Goal: Obtain resource: Download file/media

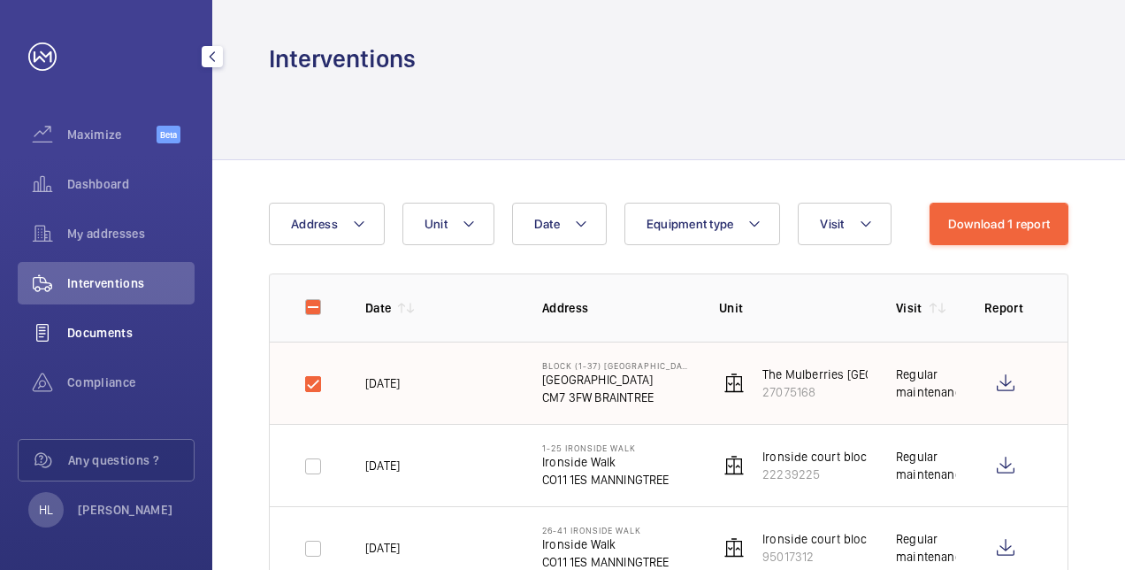
click at [149, 318] on div "Documents" at bounding box center [106, 332] width 177 height 42
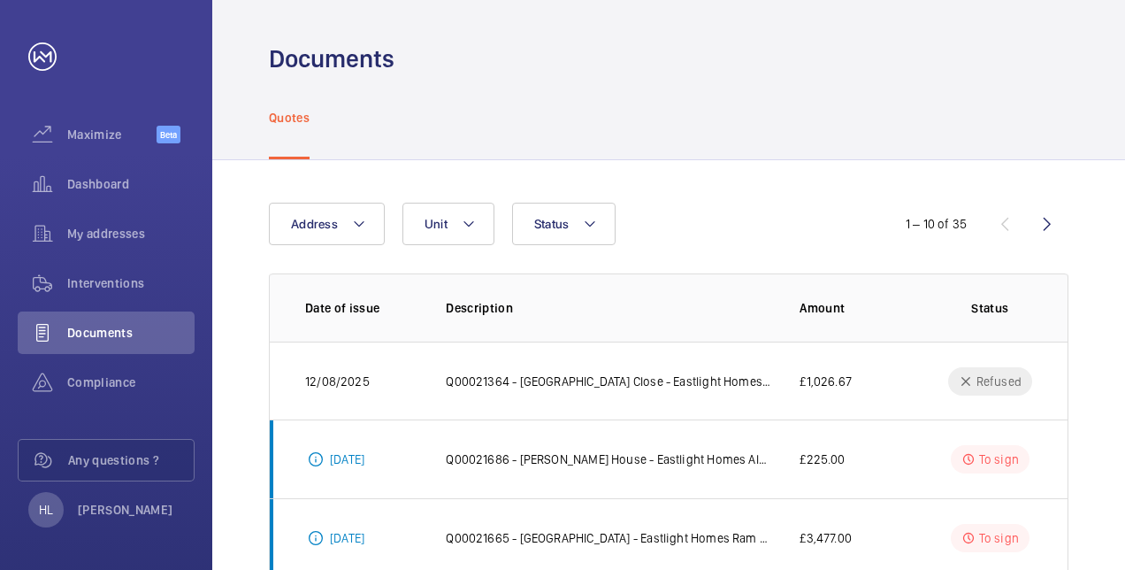
click at [1124, 147] on html "Your request has been sent. We will contact you soon. Maximize Beta Dashboard M…" at bounding box center [562, 285] width 1125 height 570
drag, startPoint x: 1064, startPoint y: 324, endPoint x: 1048, endPoint y: 437, distance: 114.3
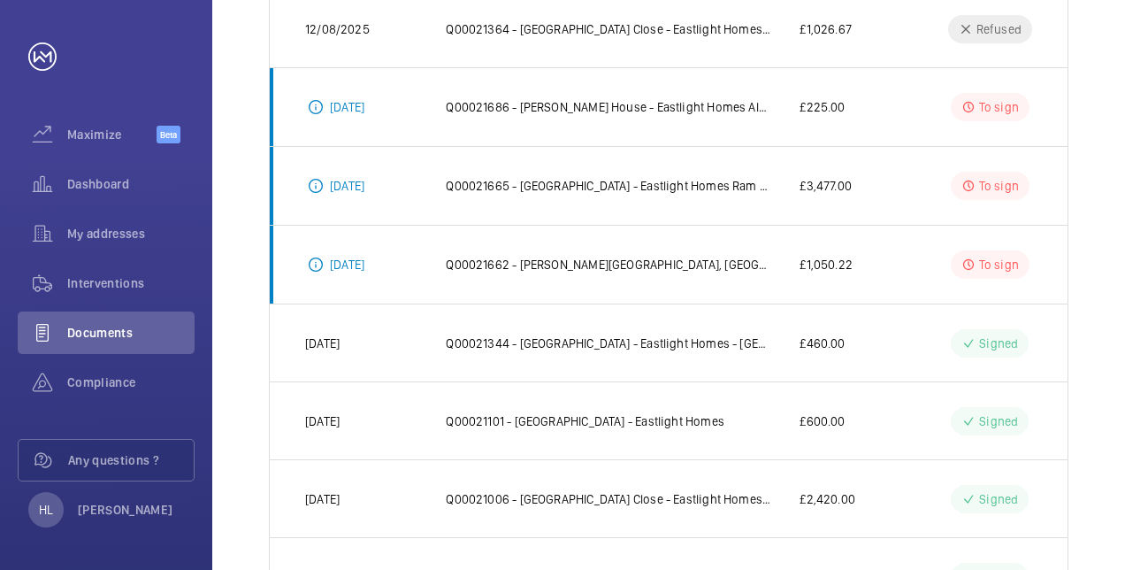
scroll to position [354, 0]
click at [648, 422] on p "Q00021101 - [GEOGRAPHIC_DATA] - Eastlight Homes" at bounding box center [585, 419] width 279 height 18
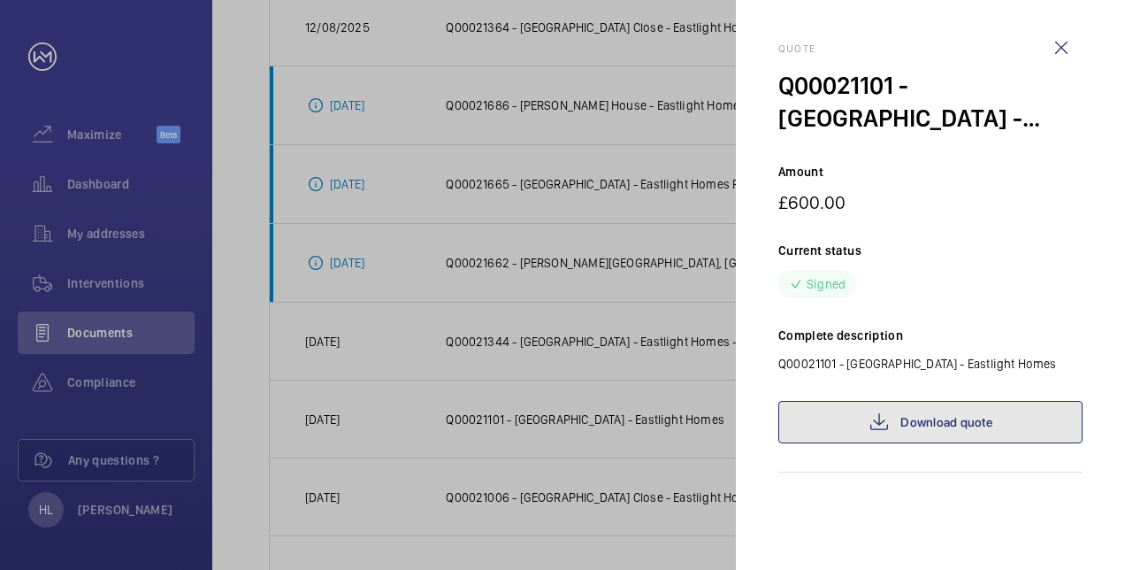
click at [971, 415] on link "Download quote" at bounding box center [930, 422] width 304 height 42
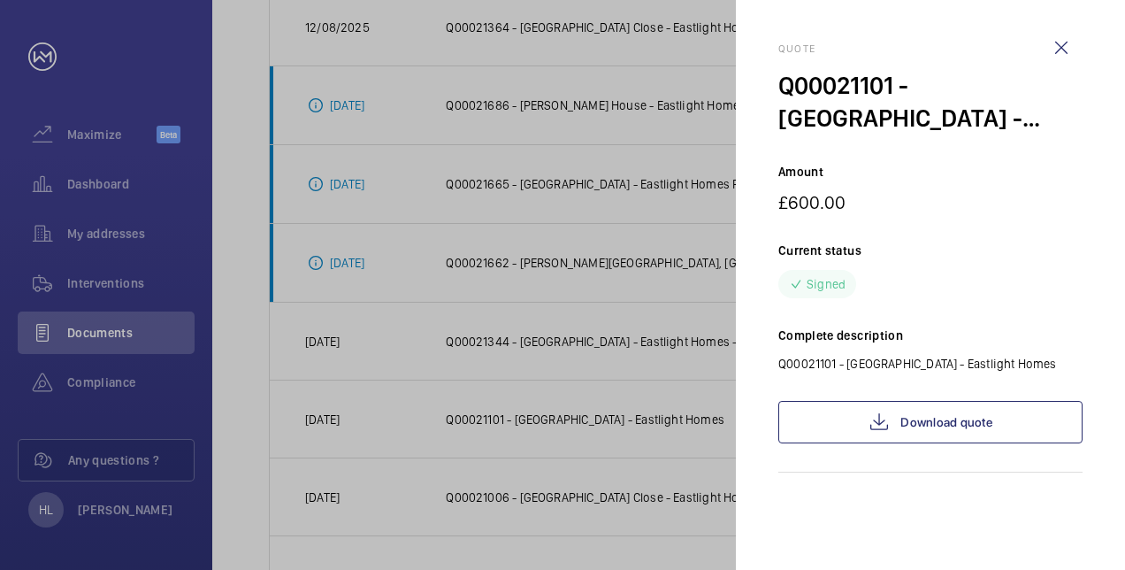
click at [235, 348] on div at bounding box center [562, 285] width 1125 height 570
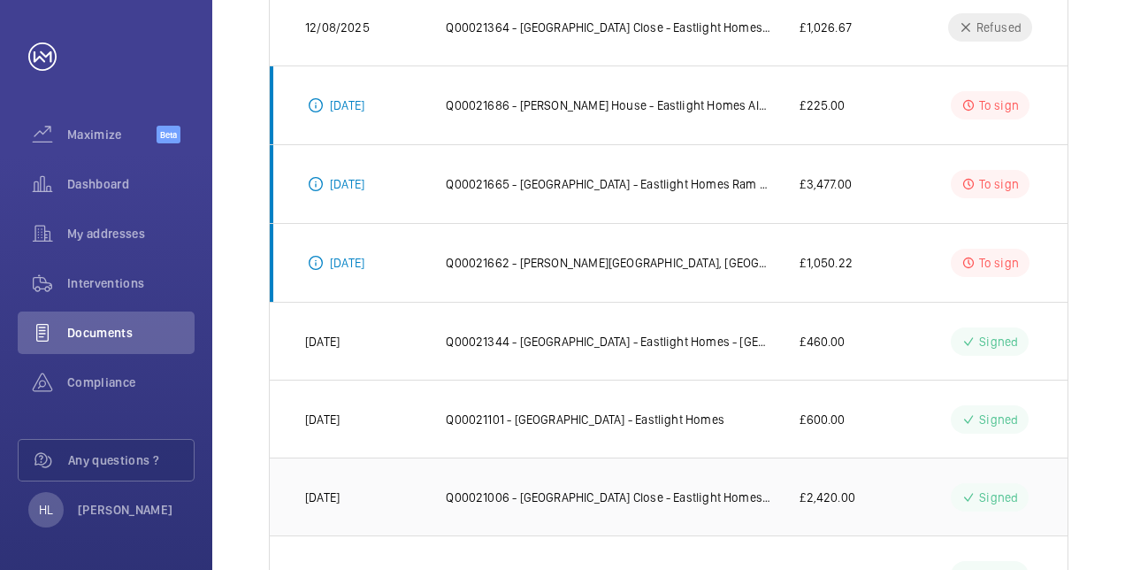
click at [768, 488] on p "Q00021006 - [GEOGRAPHIC_DATA] Close - Eastlight Homes - Shaft Light Upgrade & S…" at bounding box center [608, 497] width 325 height 18
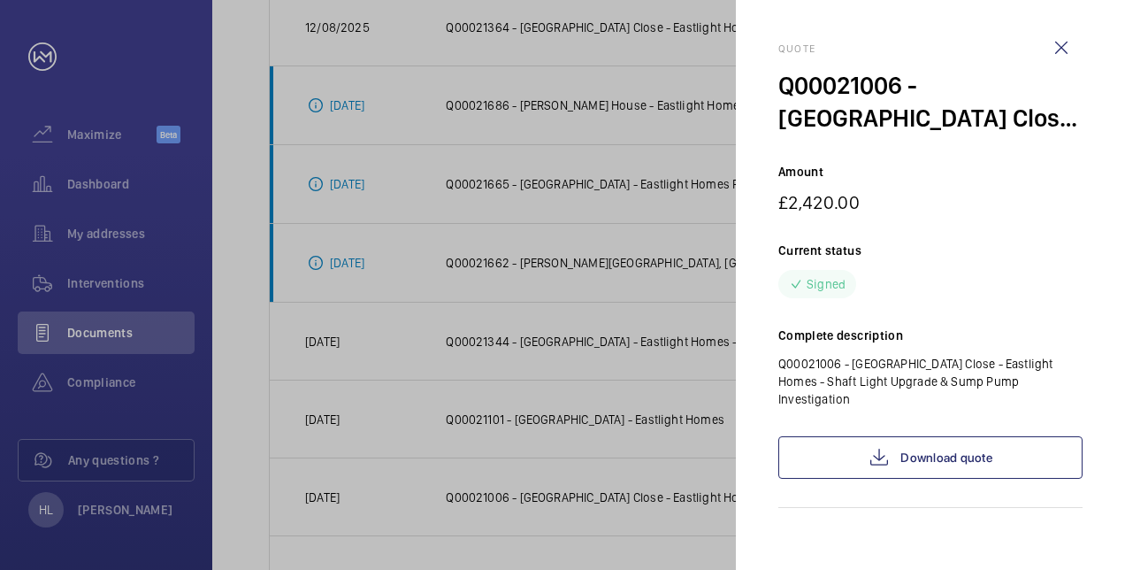
click at [662, 477] on div at bounding box center [562, 285] width 1125 height 570
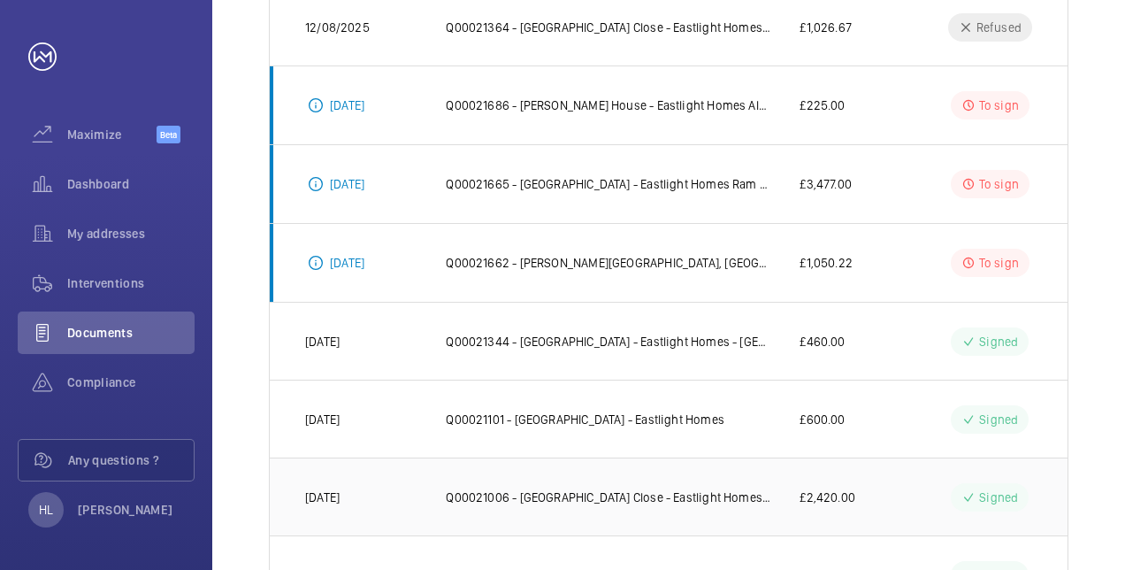
click at [704, 479] on td "Q00021006 - [GEOGRAPHIC_DATA] Close - Eastlight Homes - Shaft Light Upgrade & S…" at bounding box center [594, 496] width 354 height 78
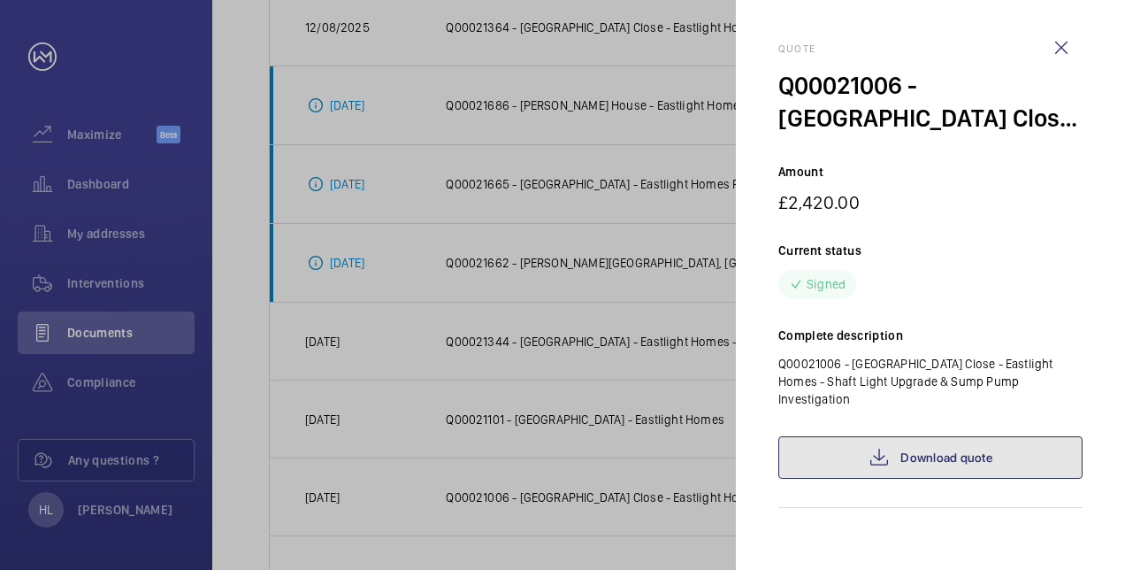
click at [950, 451] on link "Download quote" at bounding box center [930, 457] width 304 height 42
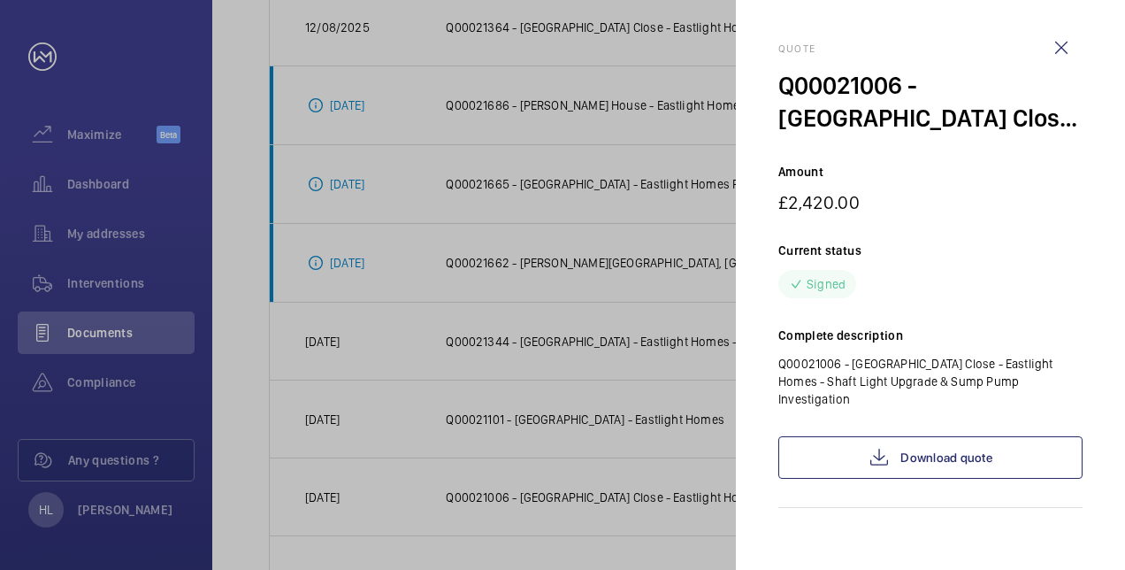
click at [236, 348] on div at bounding box center [562, 285] width 1125 height 570
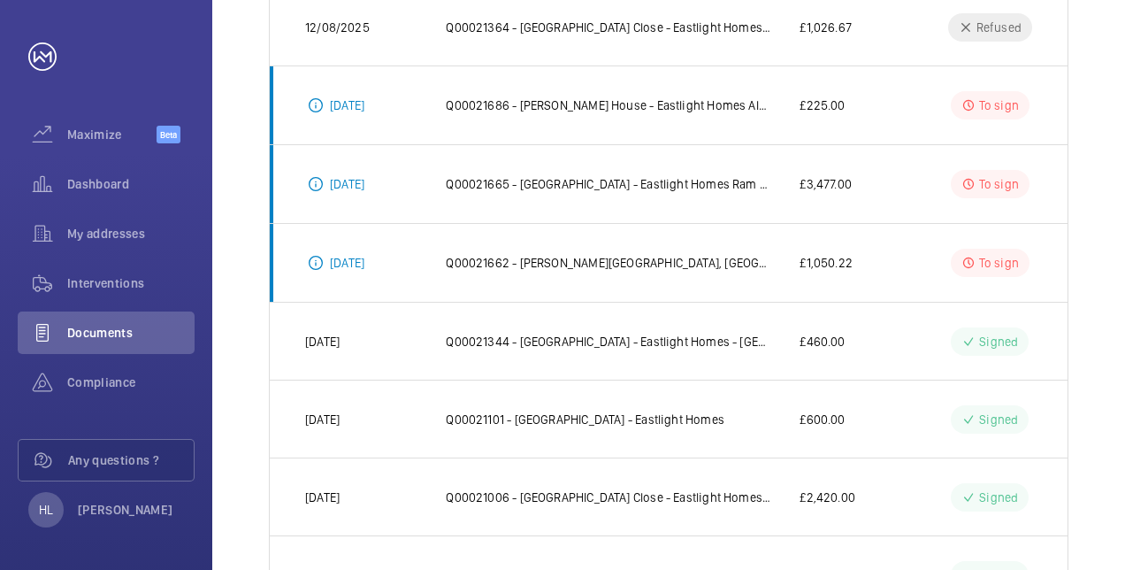
click at [1113, 481] on div "Address Unit Status 1 – 10 of 35 Date of issue Description Amount Status 12/08/…" at bounding box center [668, 308] width 913 height 1005
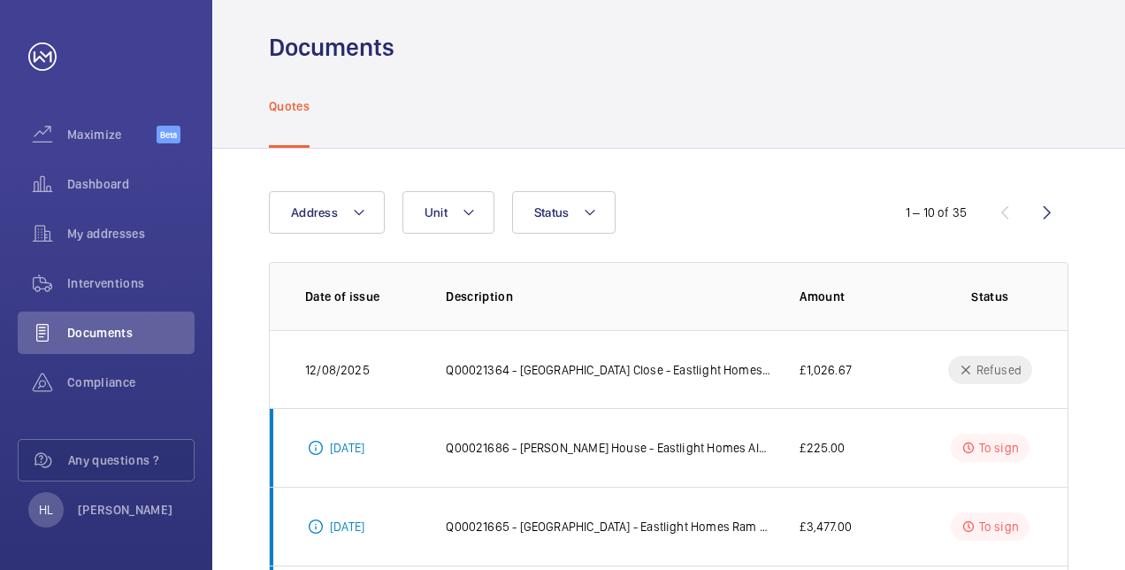
scroll to position [0, 0]
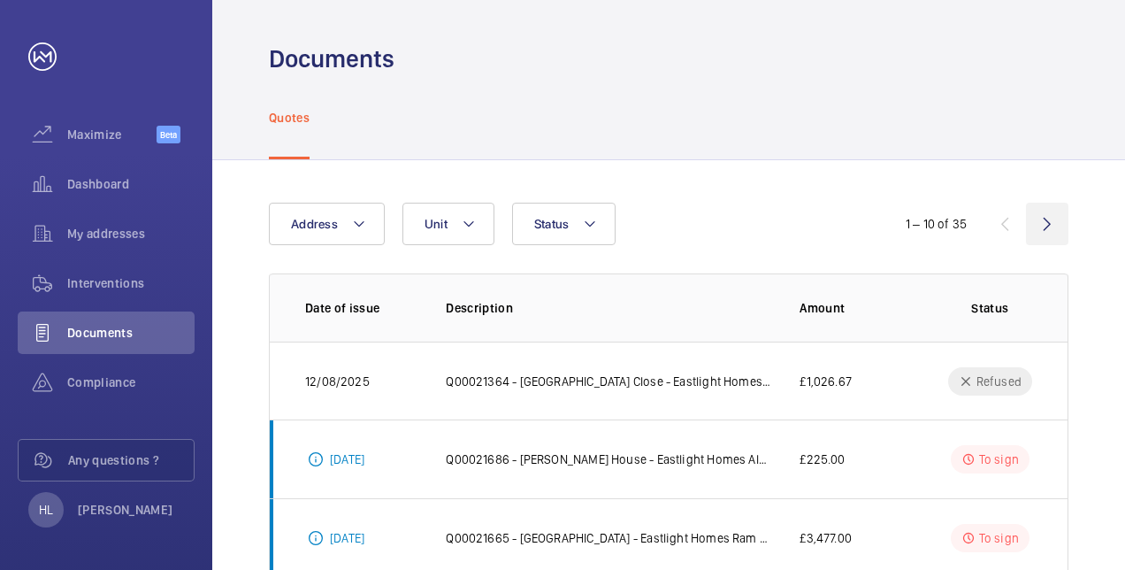
click at [1047, 228] on wm-front-icon-button at bounding box center [1047, 224] width 42 height 42
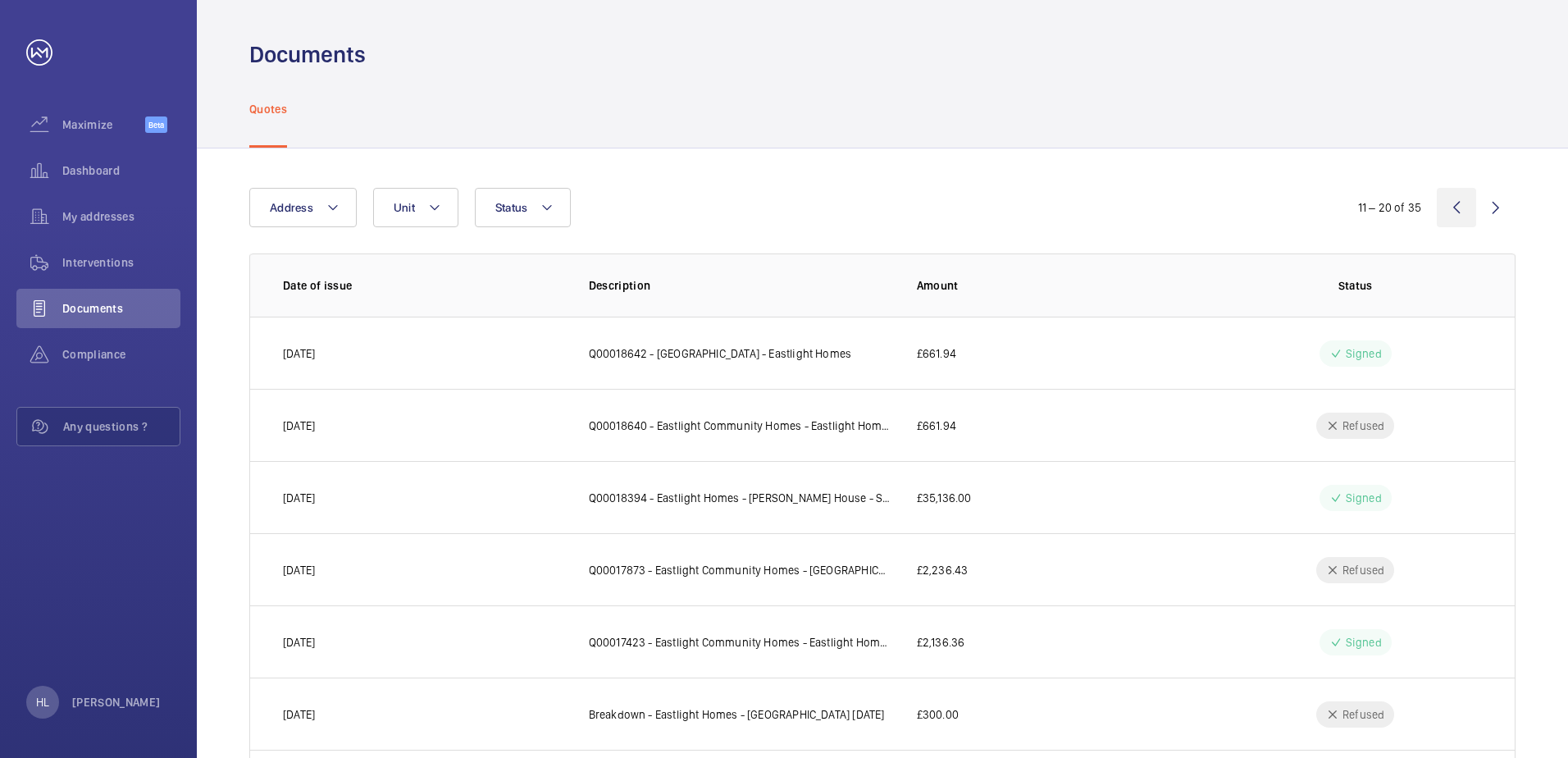
click at [1042, 209] on wm-front-icon-button at bounding box center [1457, 208] width 39 height 39
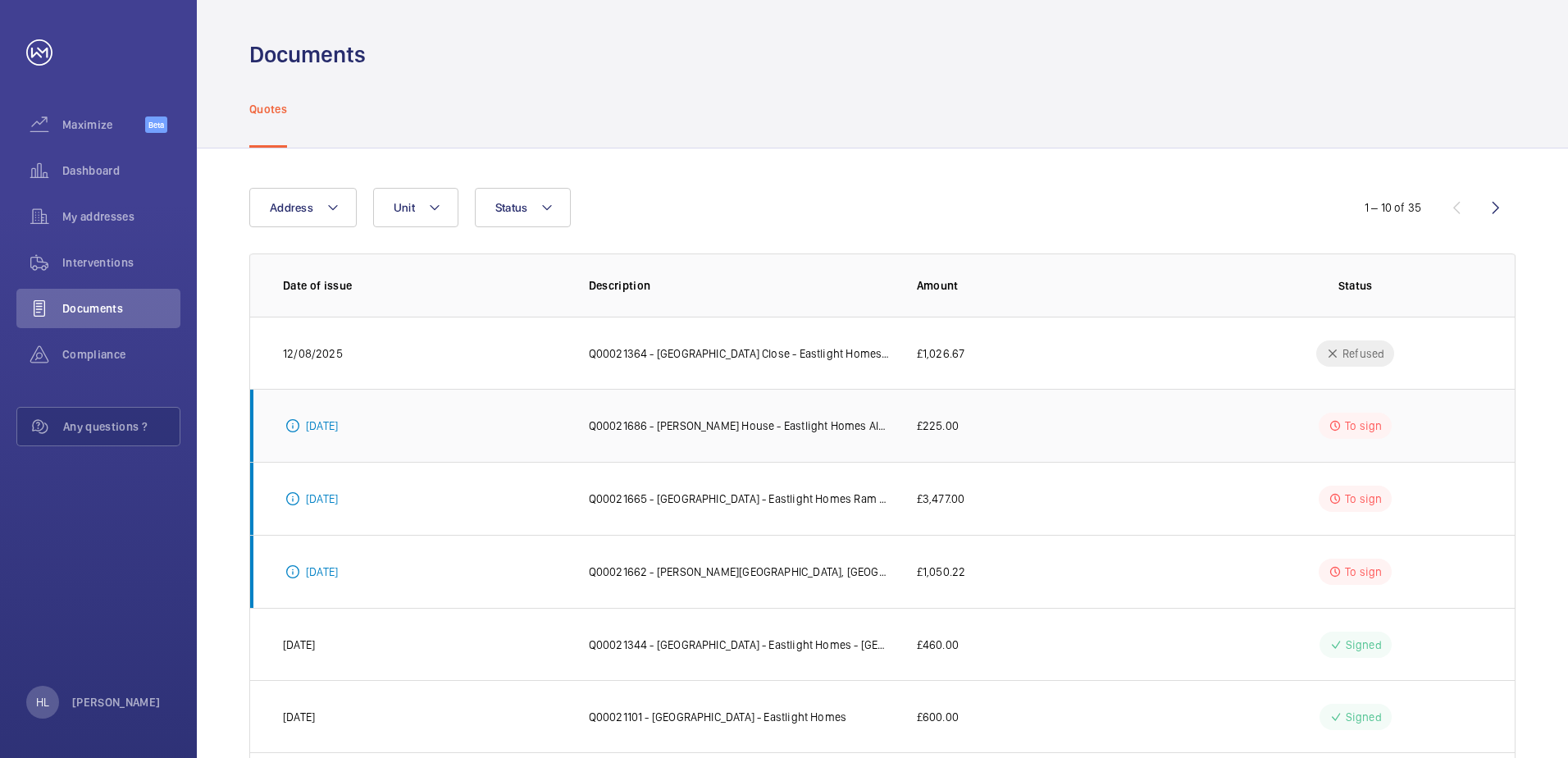
click at [892, 416] on td "£225.00" at bounding box center [1047, 425] width 312 height 73
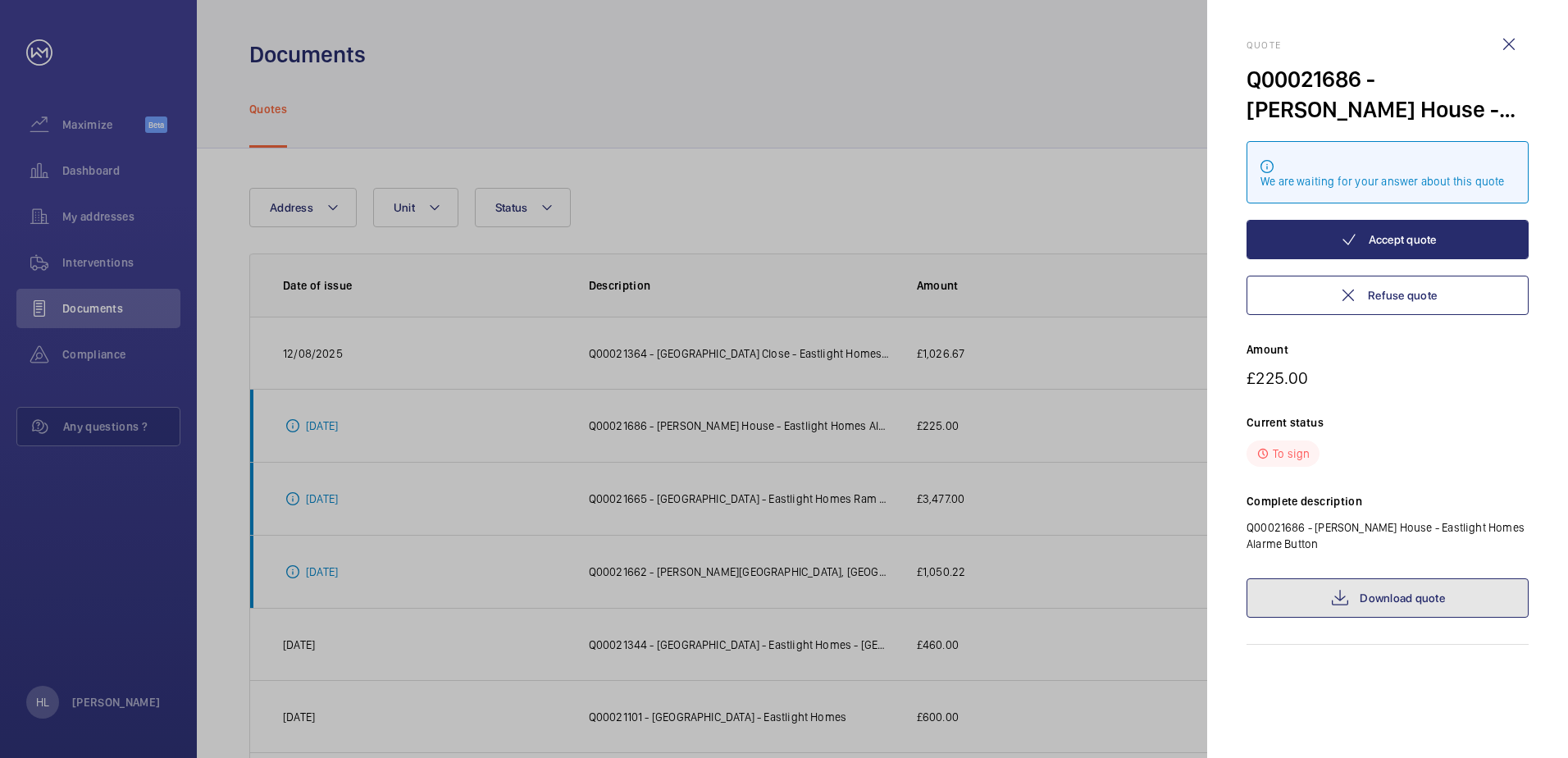
click at [1042, 528] on link "Download quote" at bounding box center [1387, 598] width 282 height 39
click at [876, 504] on div at bounding box center [784, 379] width 1568 height 758
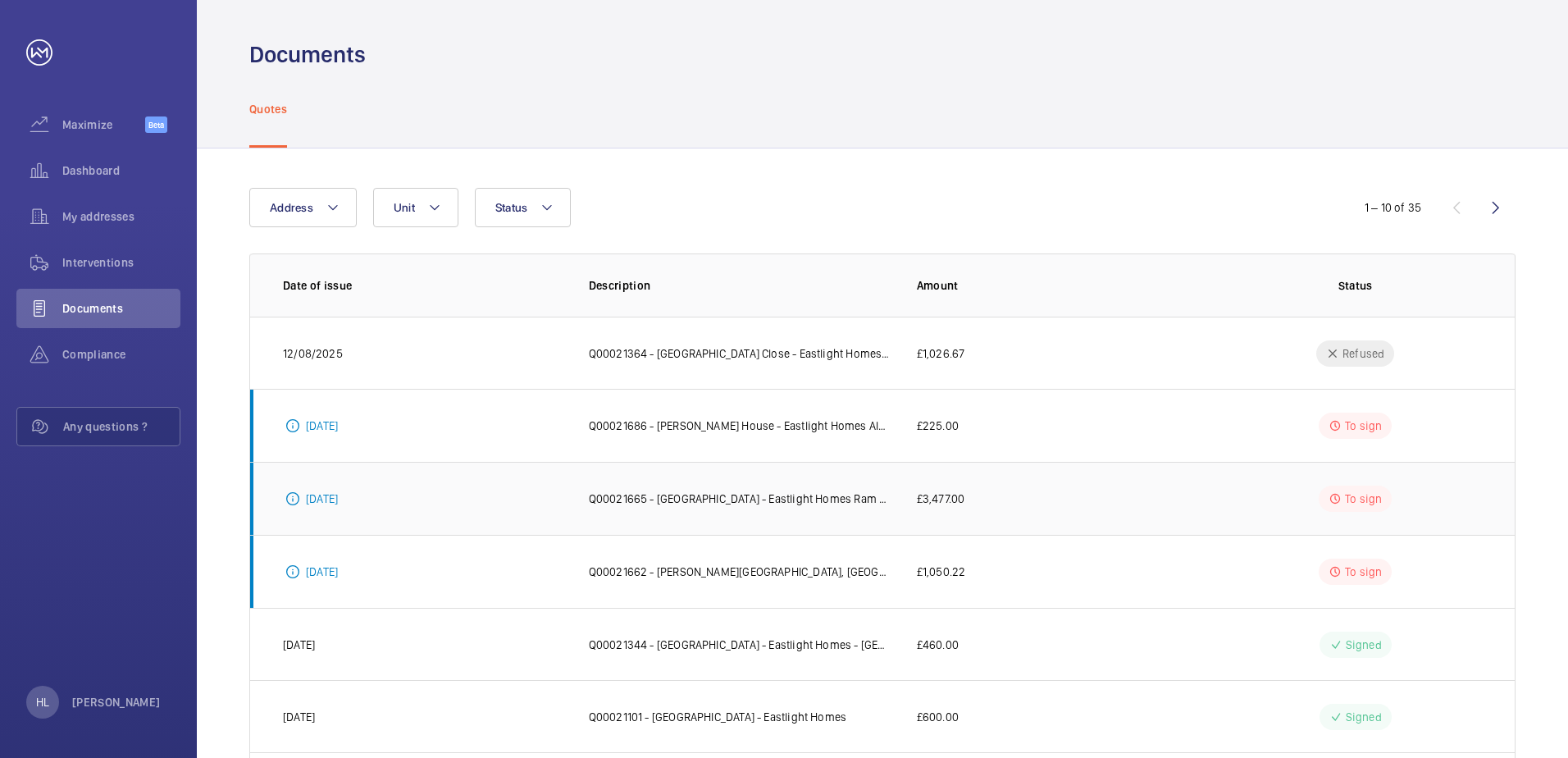
click at [602, 506] on p "Q00021665 - [GEOGRAPHIC_DATA] - Eastlight Homes Ram seal replacement" at bounding box center [739, 499] width 301 height 17
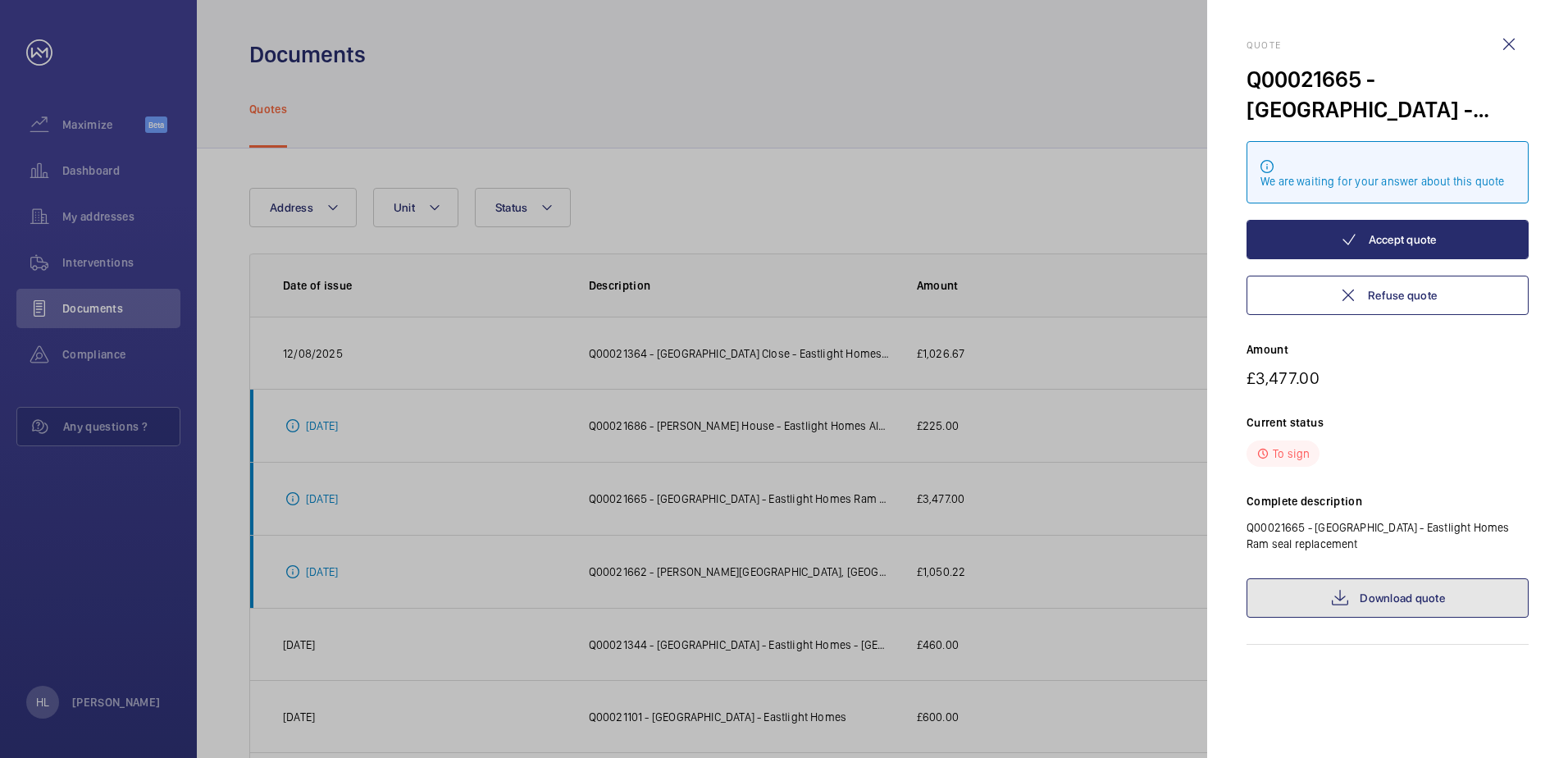
click at [1042, 528] on link "Download quote" at bounding box center [1387, 598] width 282 height 39
click at [848, 423] on div at bounding box center [784, 379] width 1568 height 758
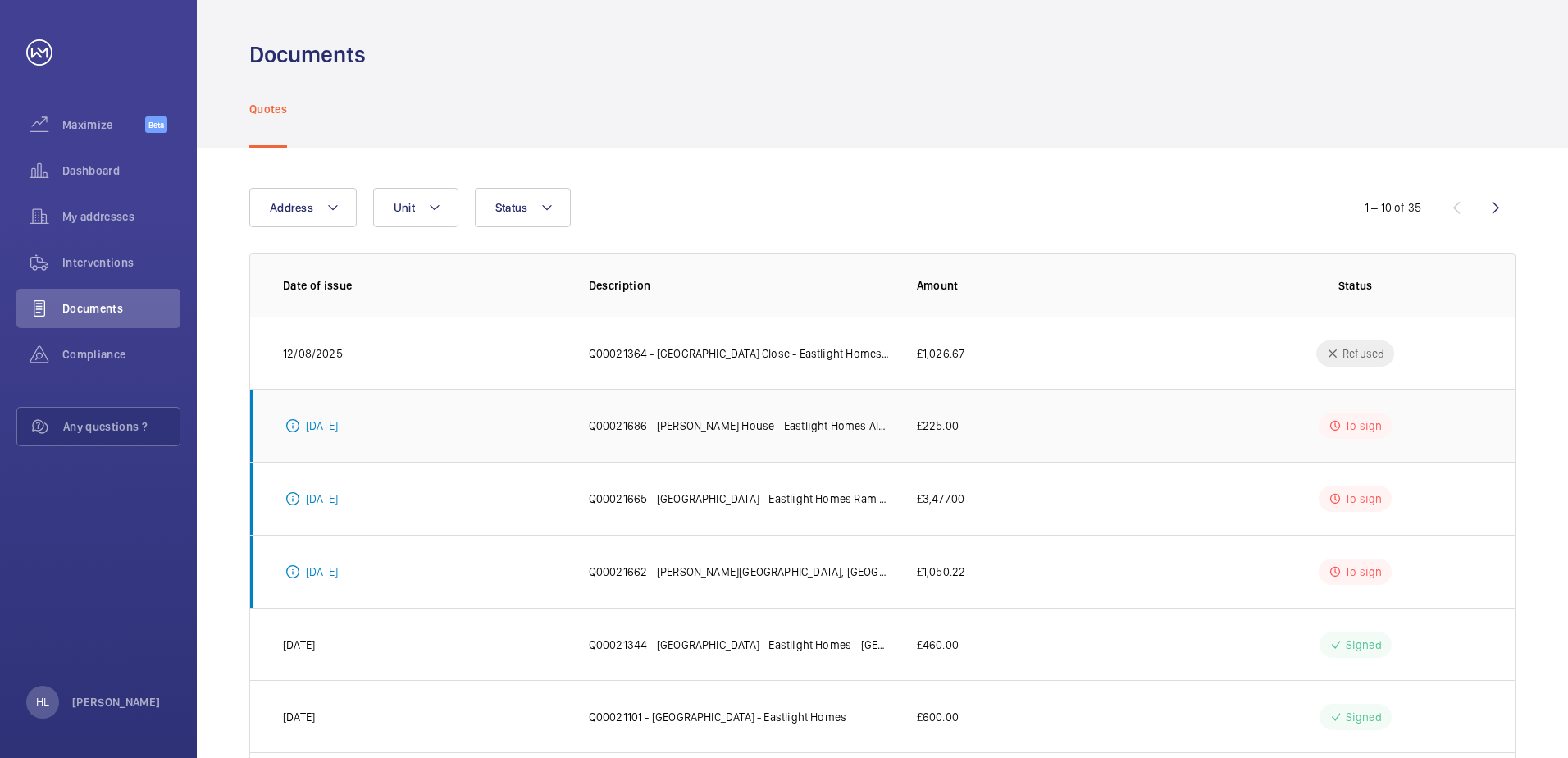
click at [930, 437] on td "£225.00" at bounding box center [1047, 425] width 312 height 73
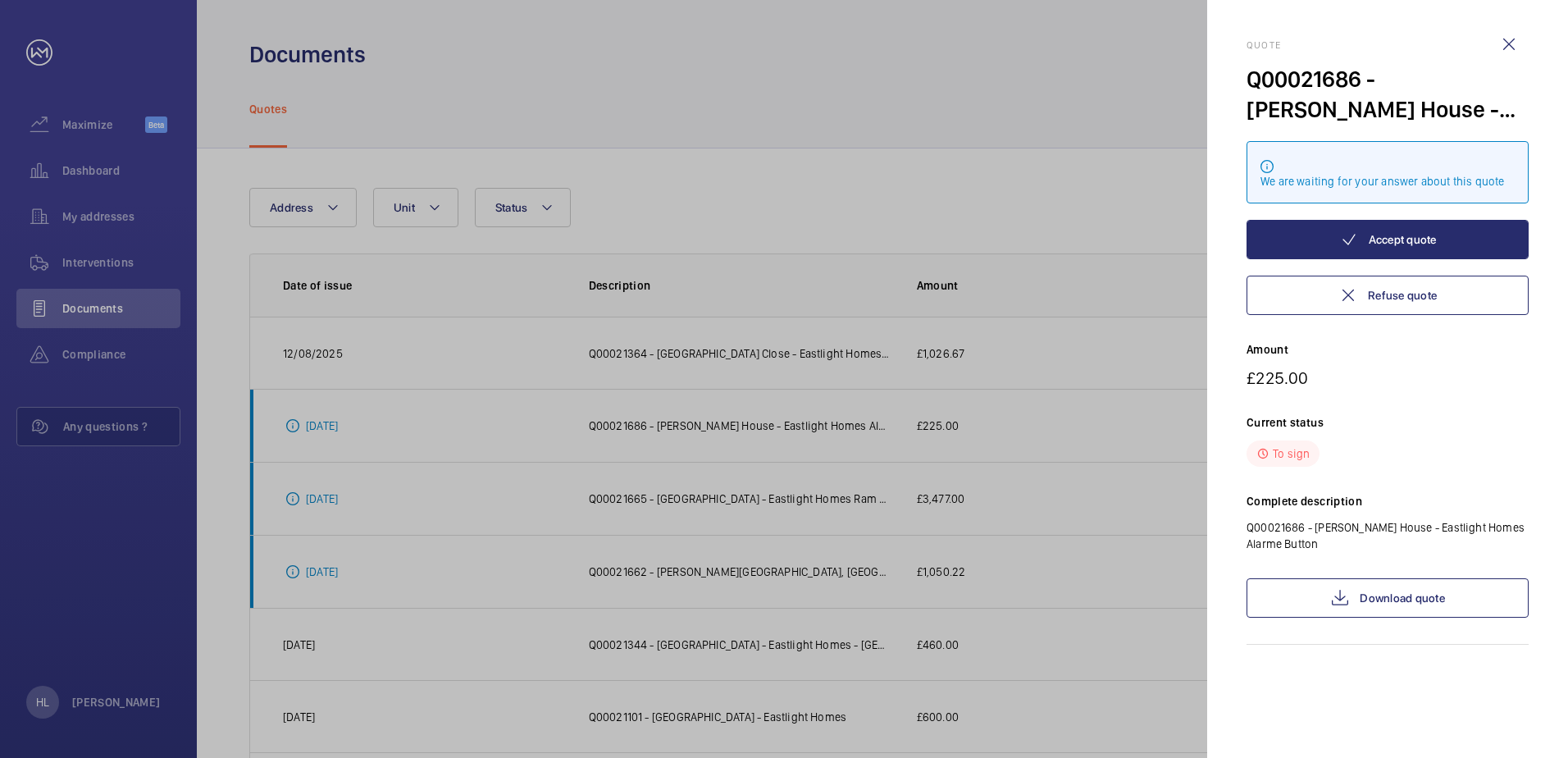
click at [811, 438] on div at bounding box center [784, 379] width 1568 height 758
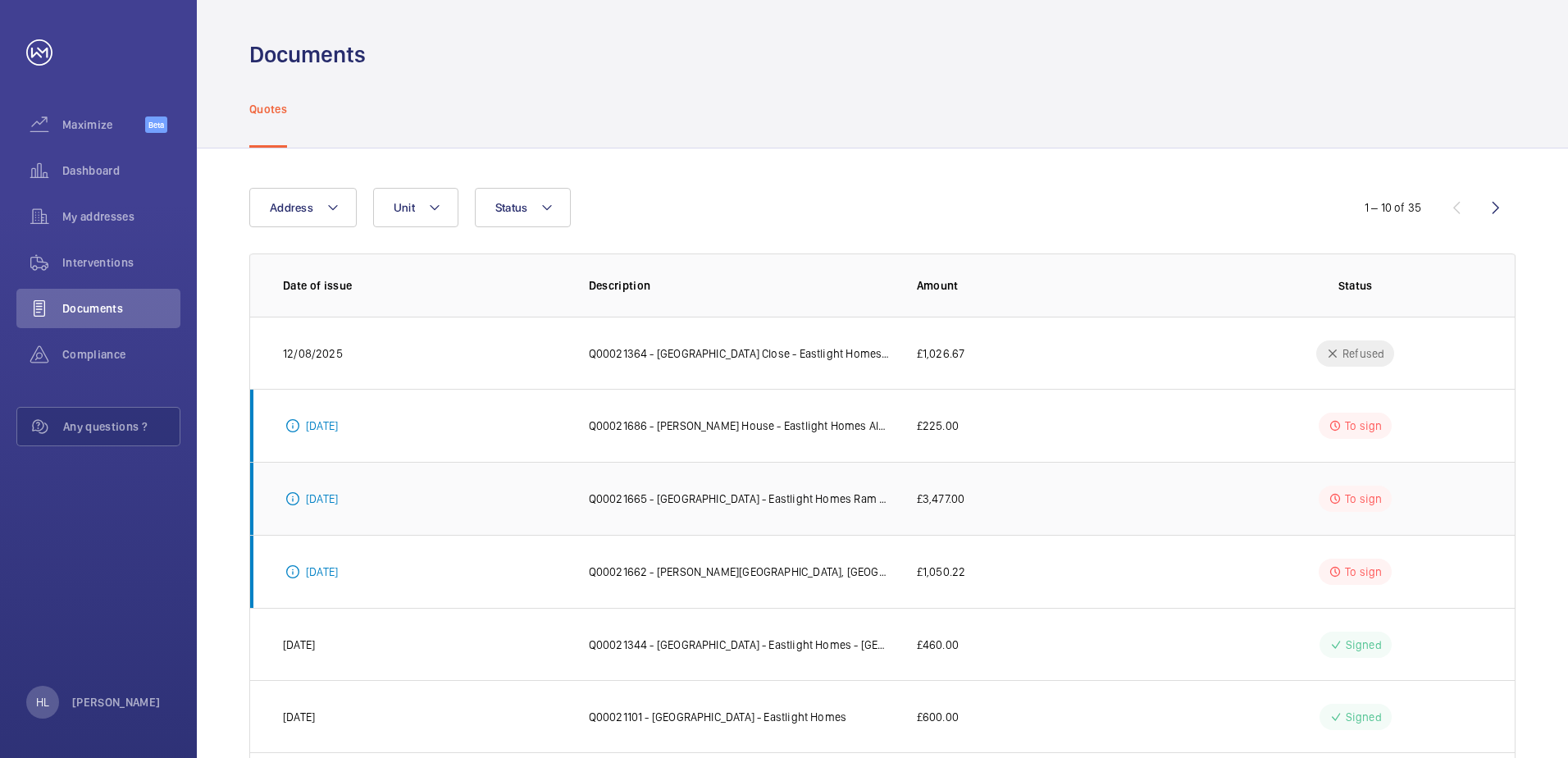
click at [813, 501] on p "Q00021665 - [GEOGRAPHIC_DATA] - Eastlight Homes Ram seal replacement" at bounding box center [739, 499] width 301 height 17
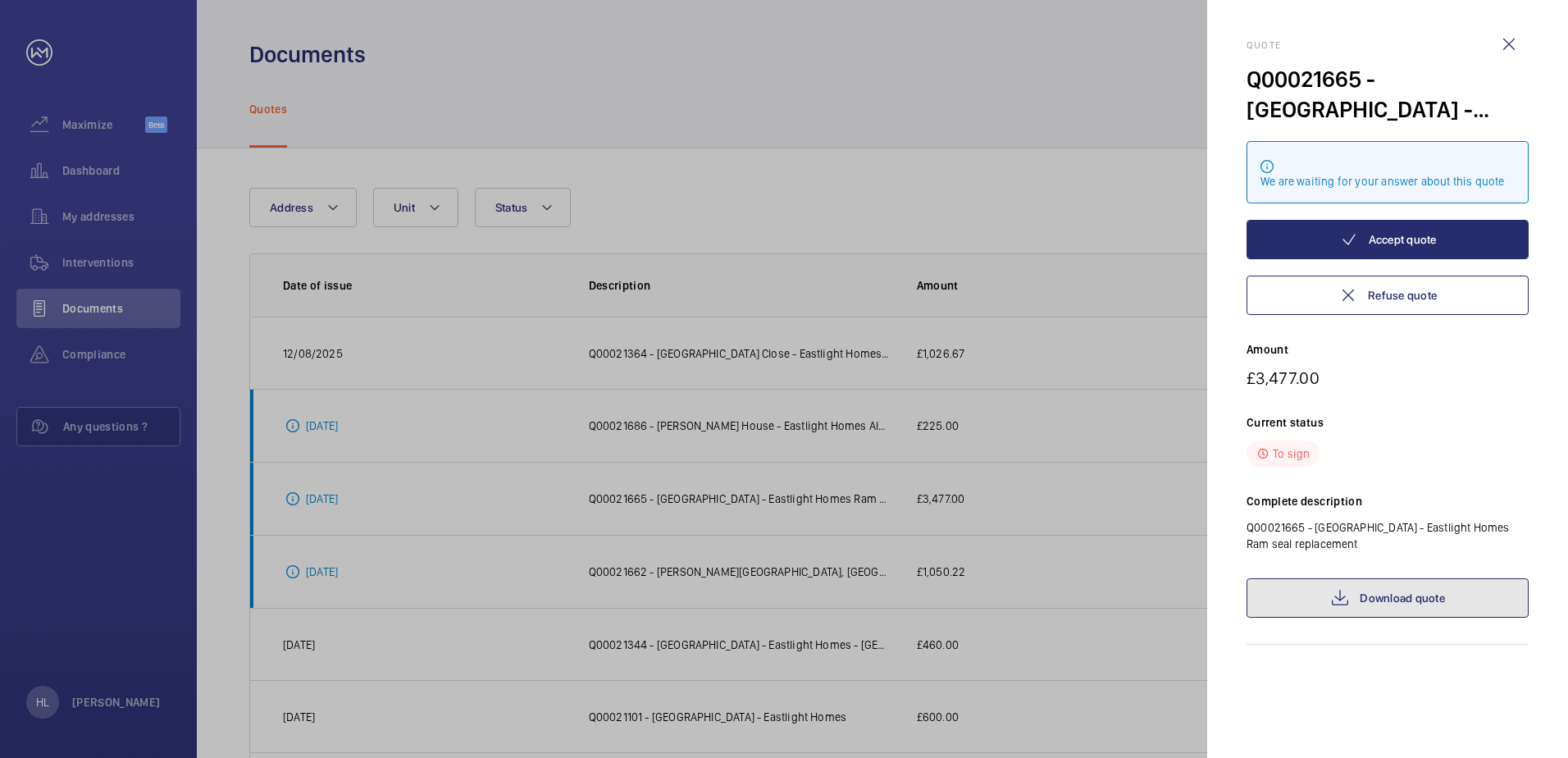
click at [1042, 528] on link "Download quote" at bounding box center [1387, 598] width 282 height 39
click at [823, 528] on div at bounding box center [784, 379] width 1568 height 758
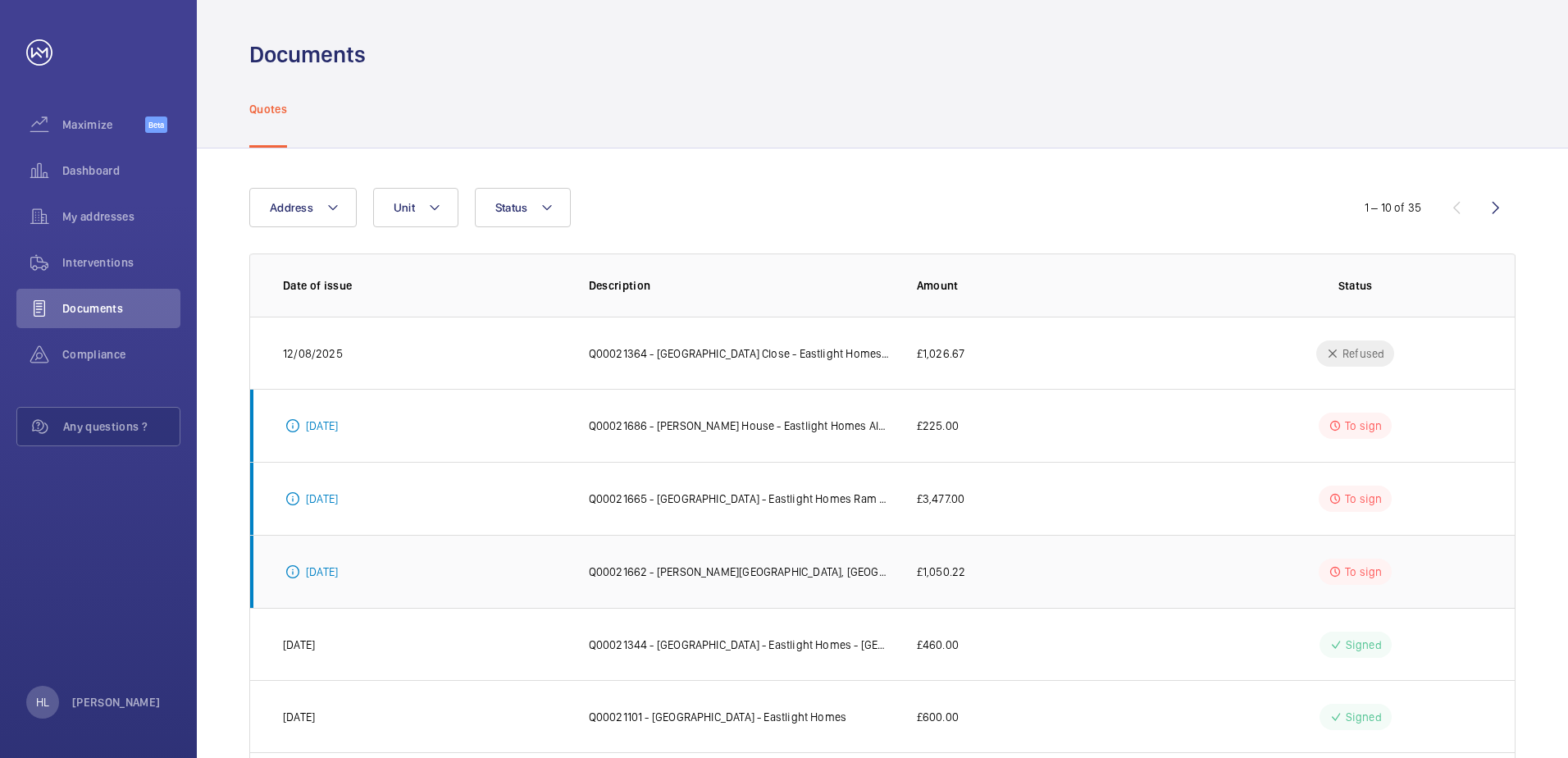
click at [744, 528] on p "Q00021662 - [PERSON_NAME][GEOGRAPHIC_DATA], [GEOGRAPHIC_DATA] - Eastlight Homes…" at bounding box center [739, 572] width 301 height 17
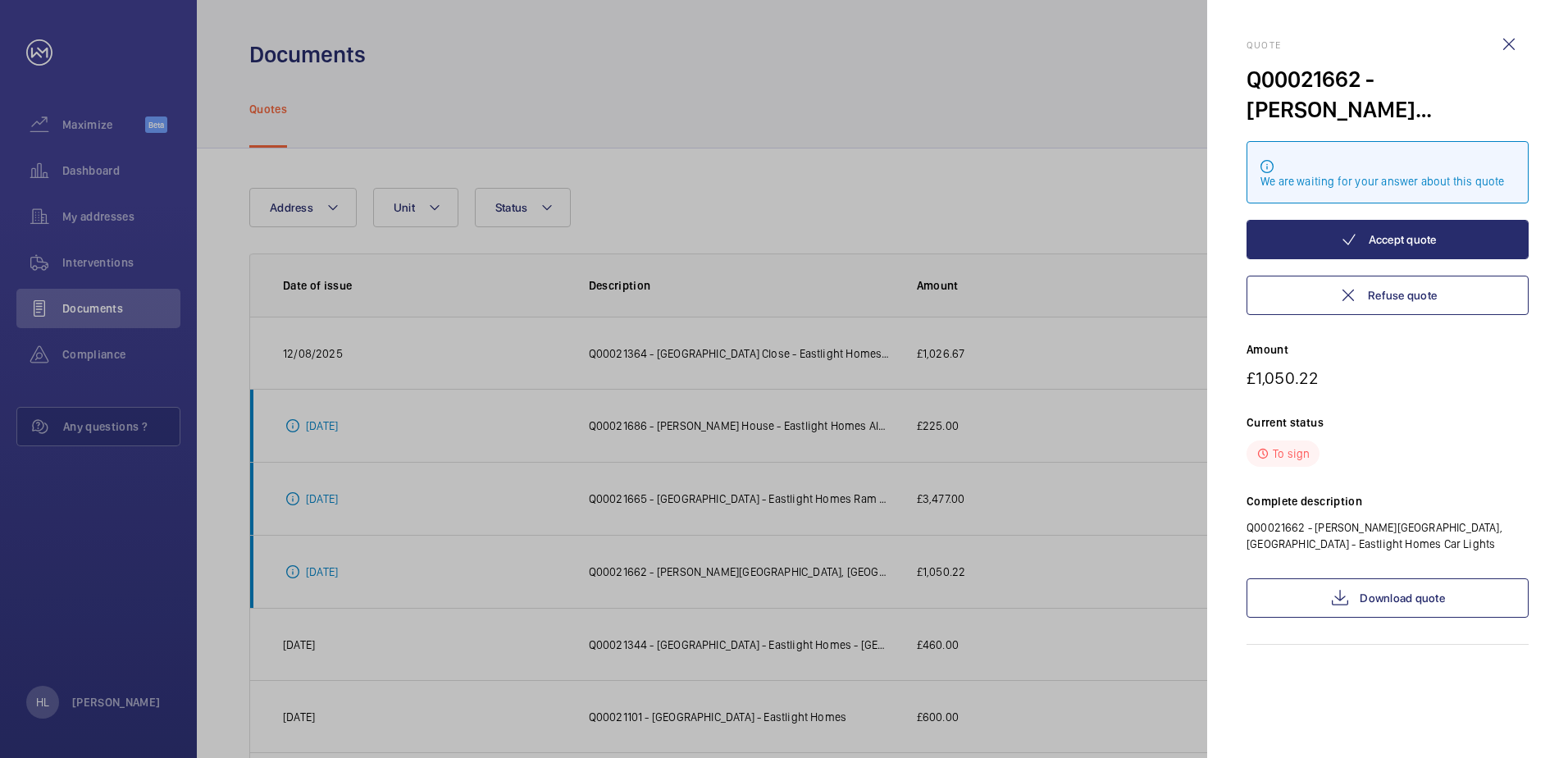
click at [1042, 528] on div "Quote Q00021662 - Saunders House, Victoria Square - Eastlight Homes Car Lights …" at bounding box center [1387, 341] width 282 height 606
click at [1042, 528] on link "Download quote" at bounding box center [1387, 598] width 282 height 39
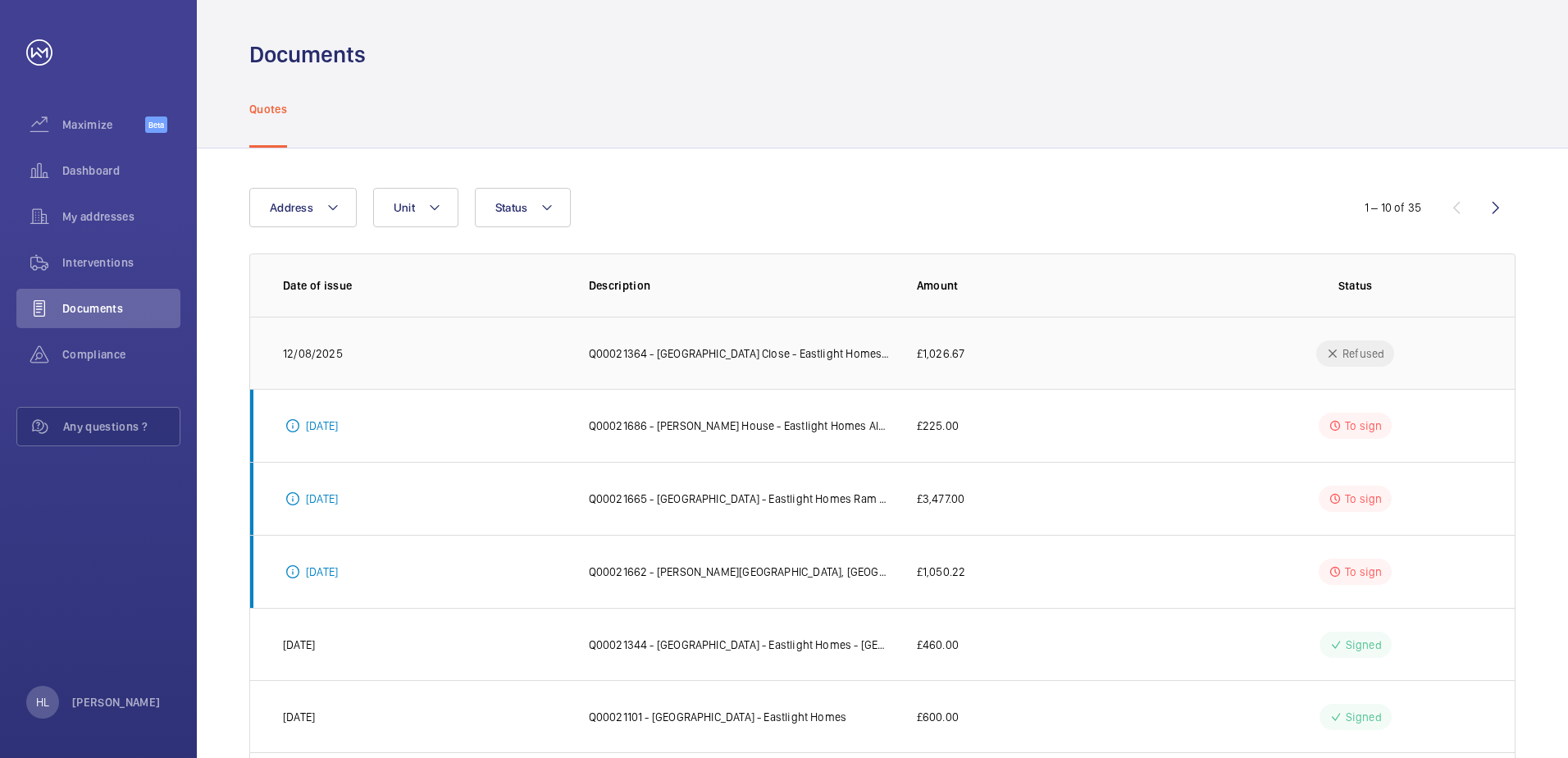
drag, startPoint x: 773, startPoint y: 366, endPoint x: 735, endPoint y: 373, distance: 38.6
click at [773, 366] on td "Q00021364 - [GEOGRAPHIC_DATA] Close - Eastlight Homes - Landing Push" at bounding box center [727, 353] width 328 height 72
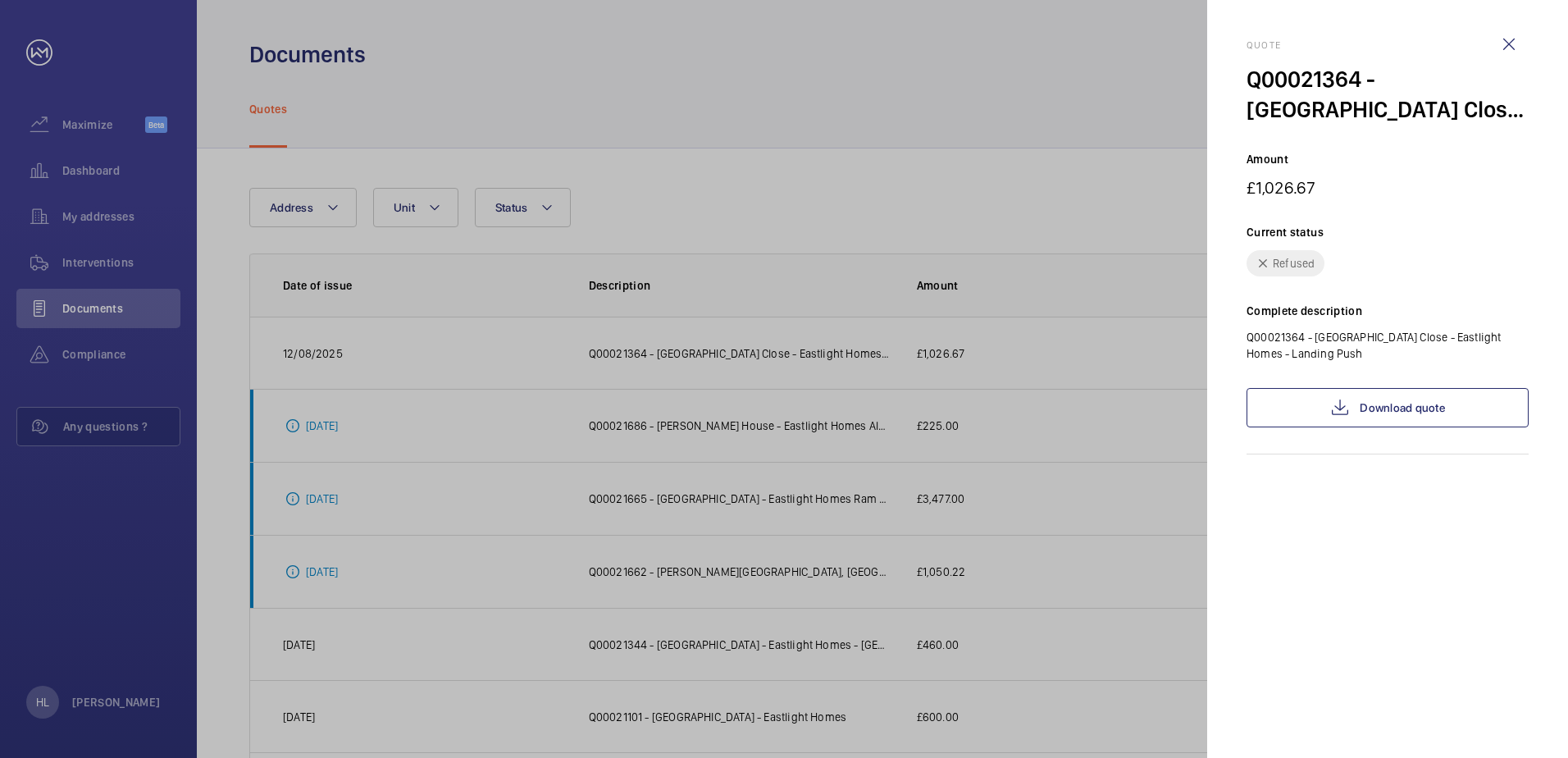
click at [1108, 211] on div at bounding box center [784, 379] width 1568 height 758
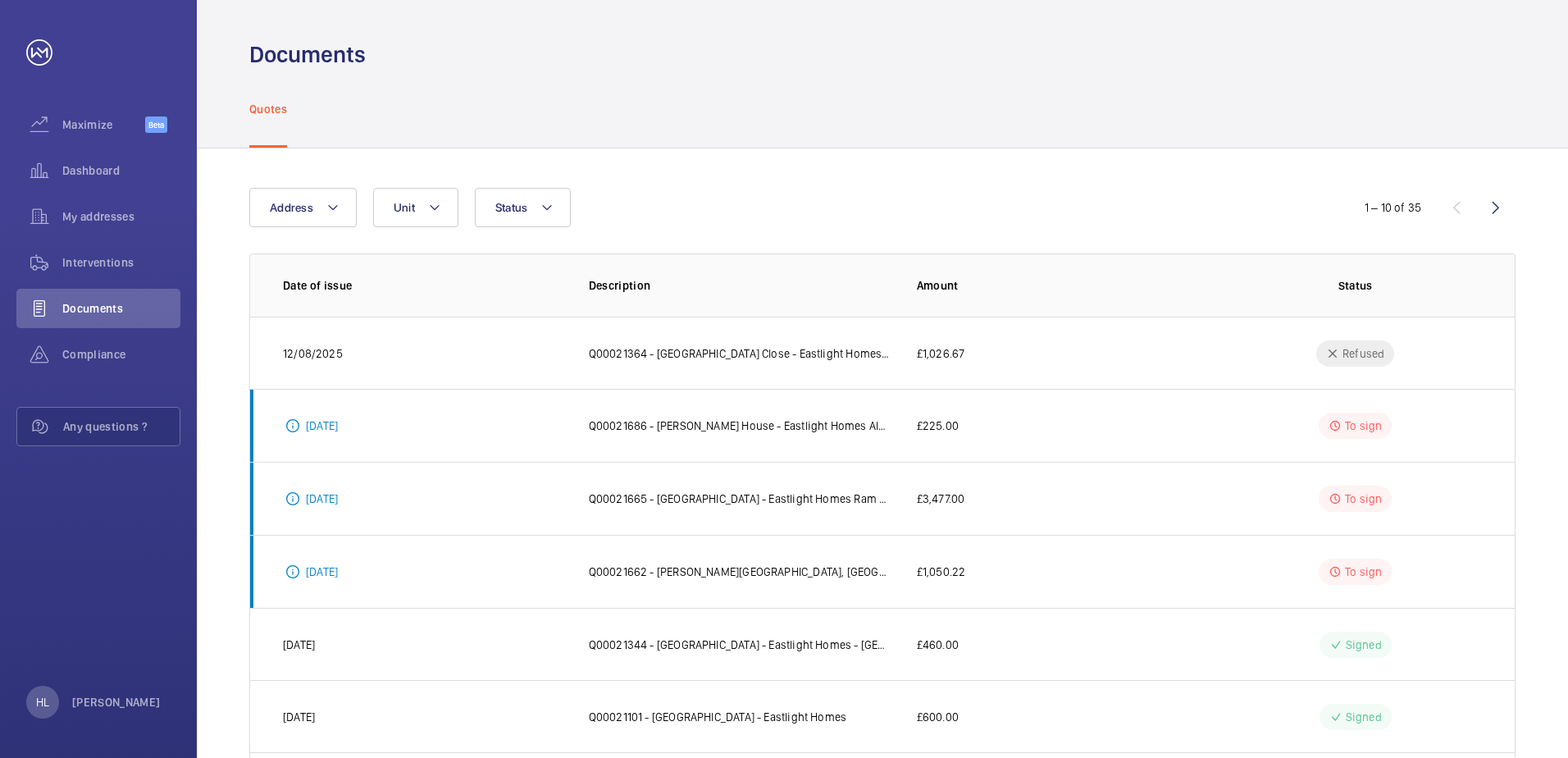
click at [1242, 191] on div "Address Unit Status" at bounding box center [784, 208] width 1069 height 39
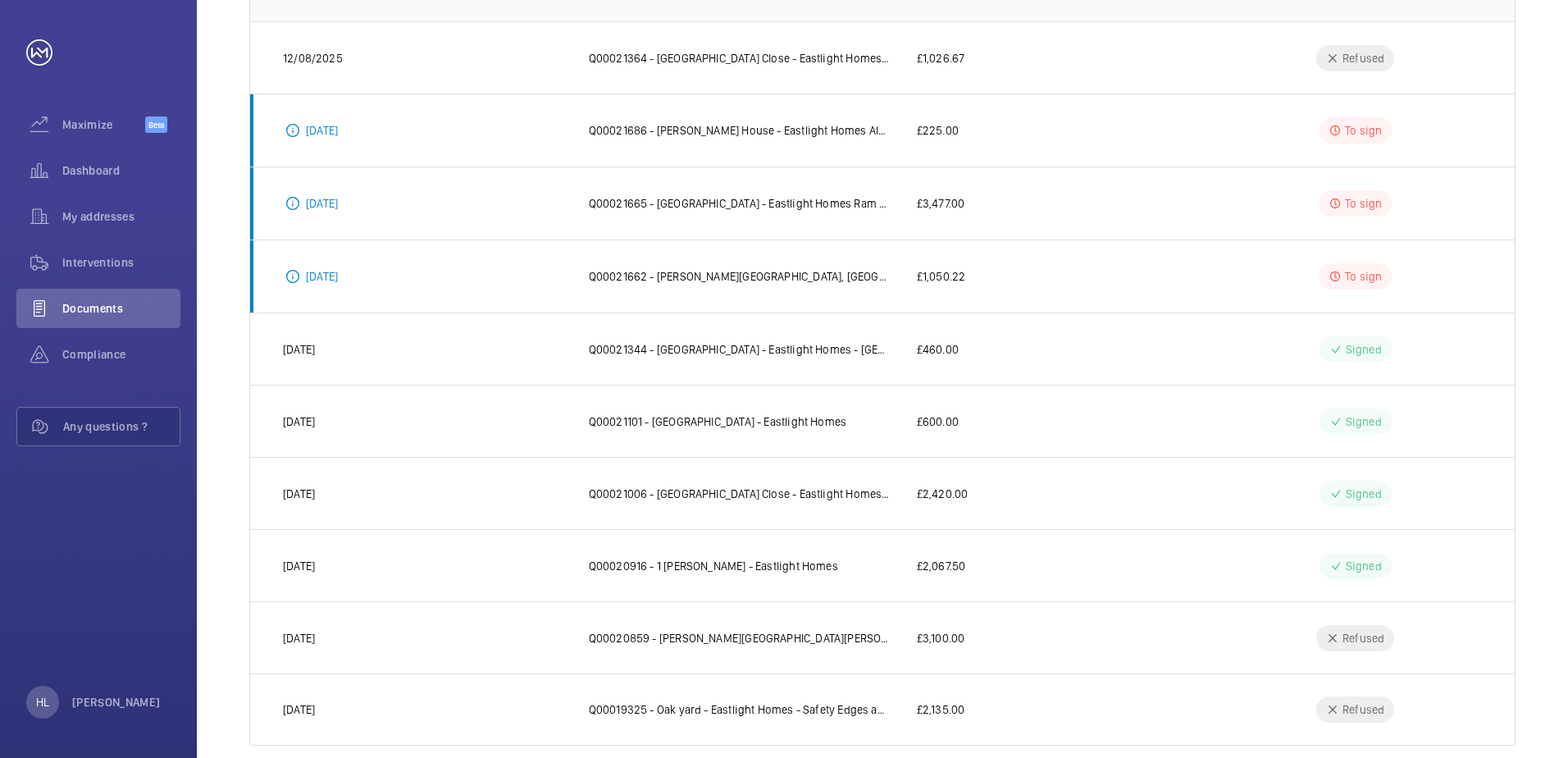
scroll to position [323, 0]
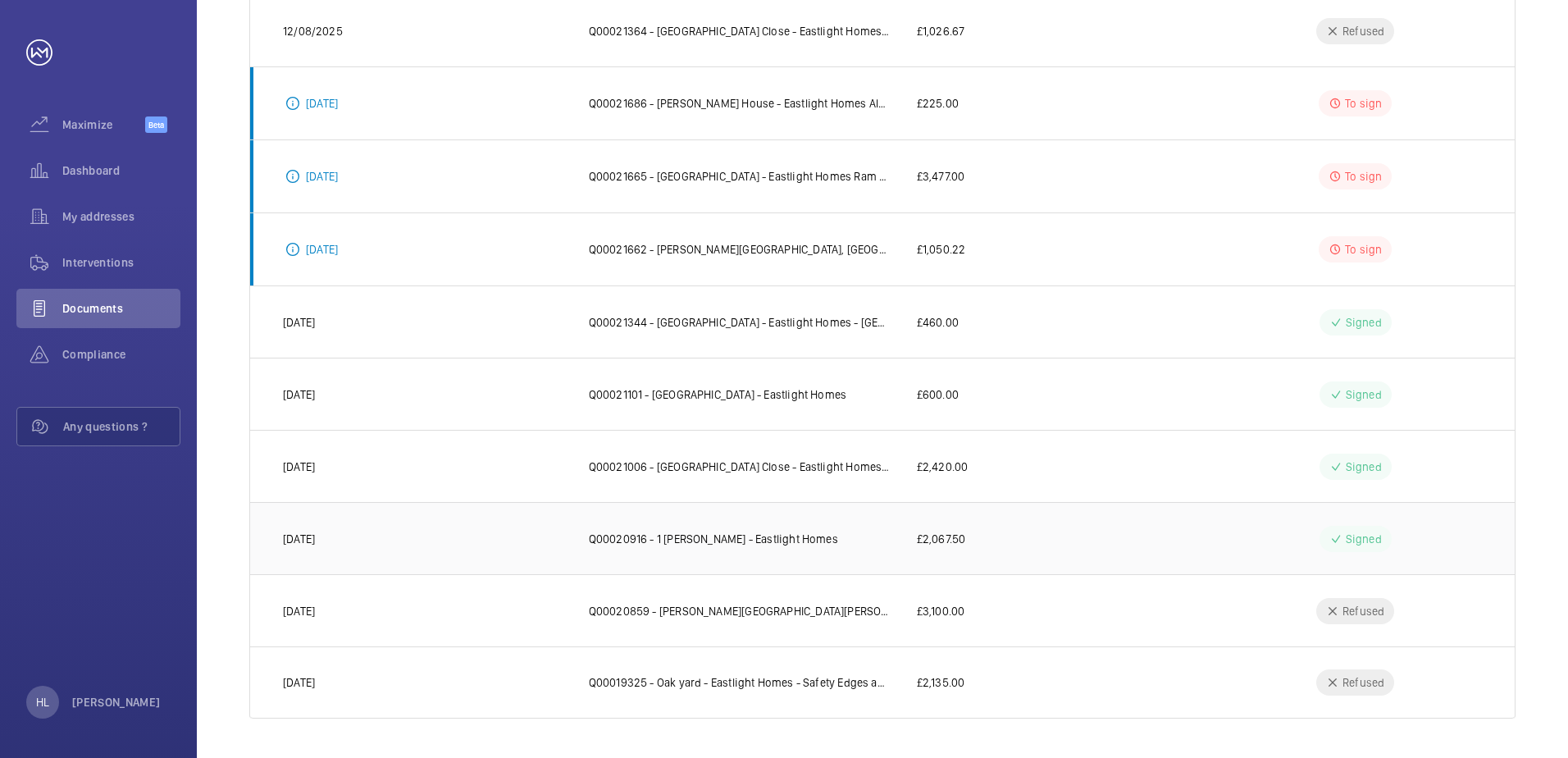
click at [714, 544] on p "Q00020916 - 1 [PERSON_NAME] - Eastlight Homes" at bounding box center [713, 539] width 249 height 17
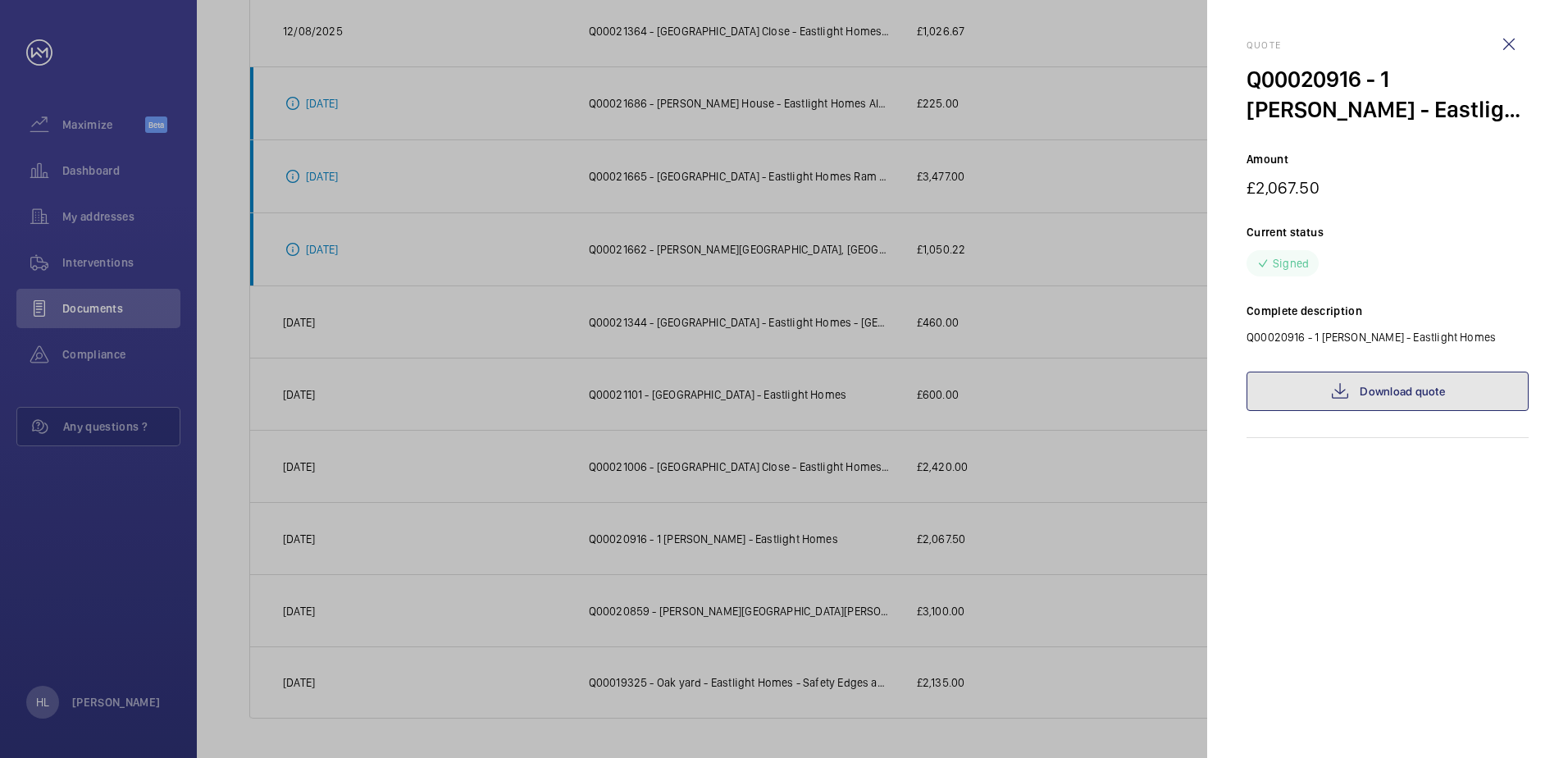
click at [1452, 394] on link "Download quote" at bounding box center [1387, 392] width 282 height 39
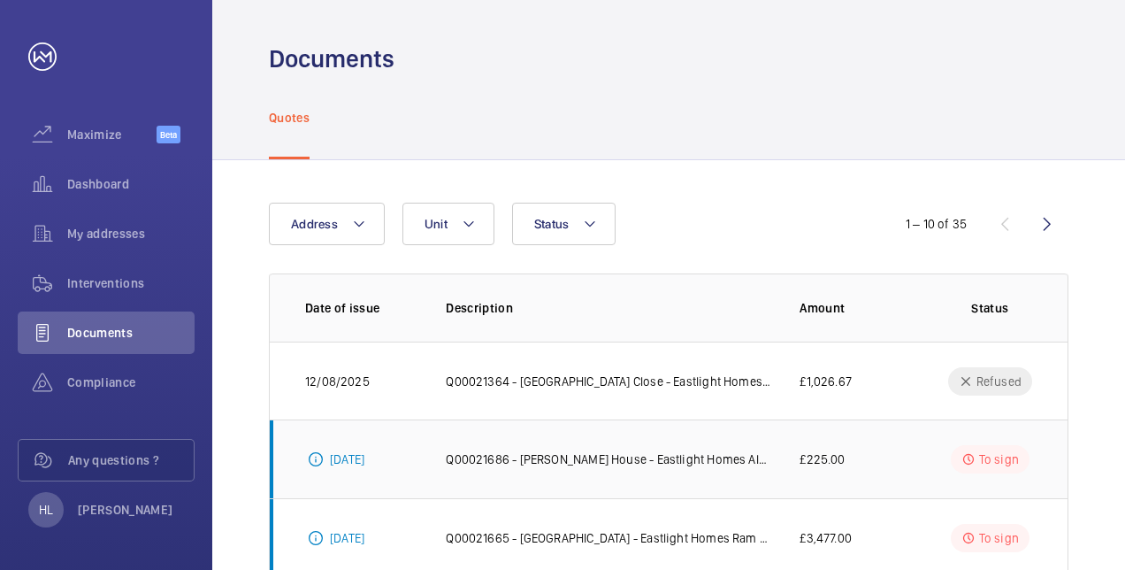
click at [598, 462] on p "Q00021686 - [PERSON_NAME] House - Eastlight Homes Alarme Button" at bounding box center [608, 459] width 325 height 18
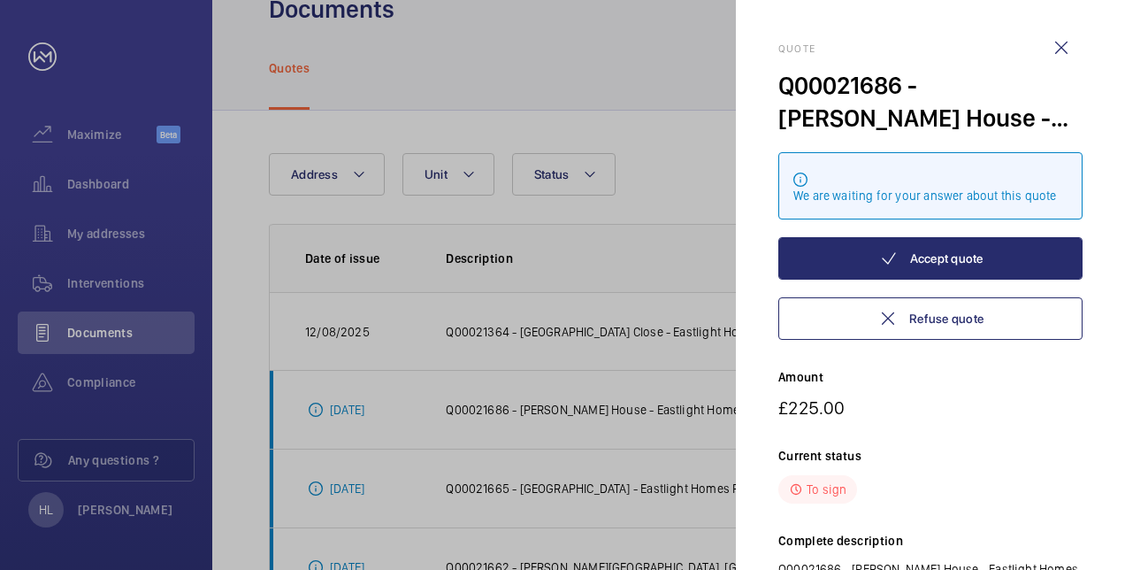
scroll to position [71, 0]
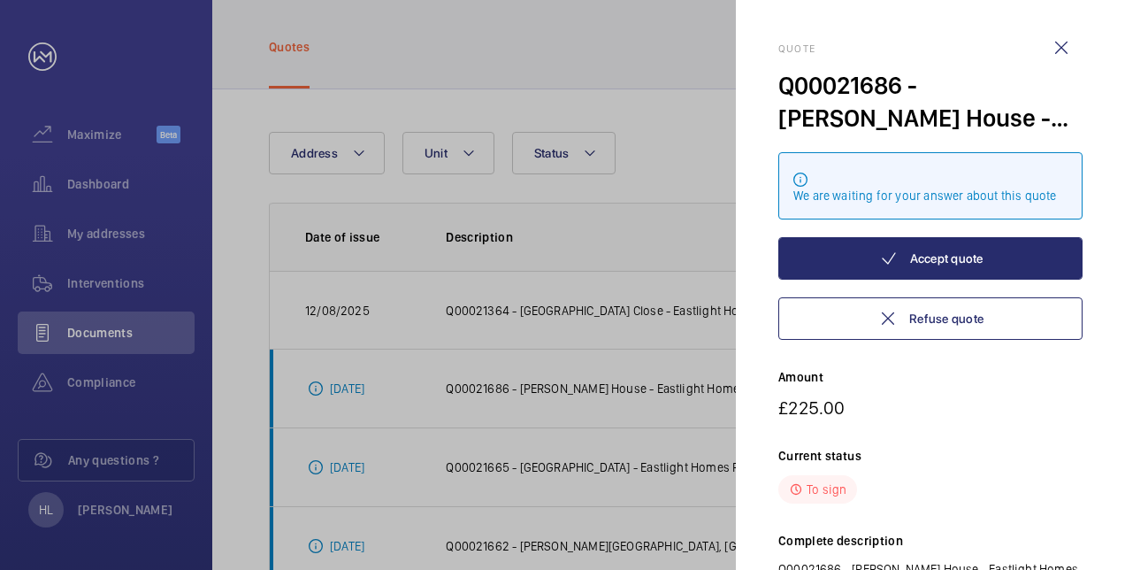
drag, startPoint x: 1122, startPoint y: 287, endPoint x: 1118, endPoint y: 331, distance: 43.6
click at [1118, 331] on mat-sidenav "Quote Q00021686 - [PERSON_NAME] House - Eastlight Homes Alarme Button We are wa…" at bounding box center [930, 285] width 389 height 570
click at [617, 234] on div at bounding box center [562, 285] width 1125 height 570
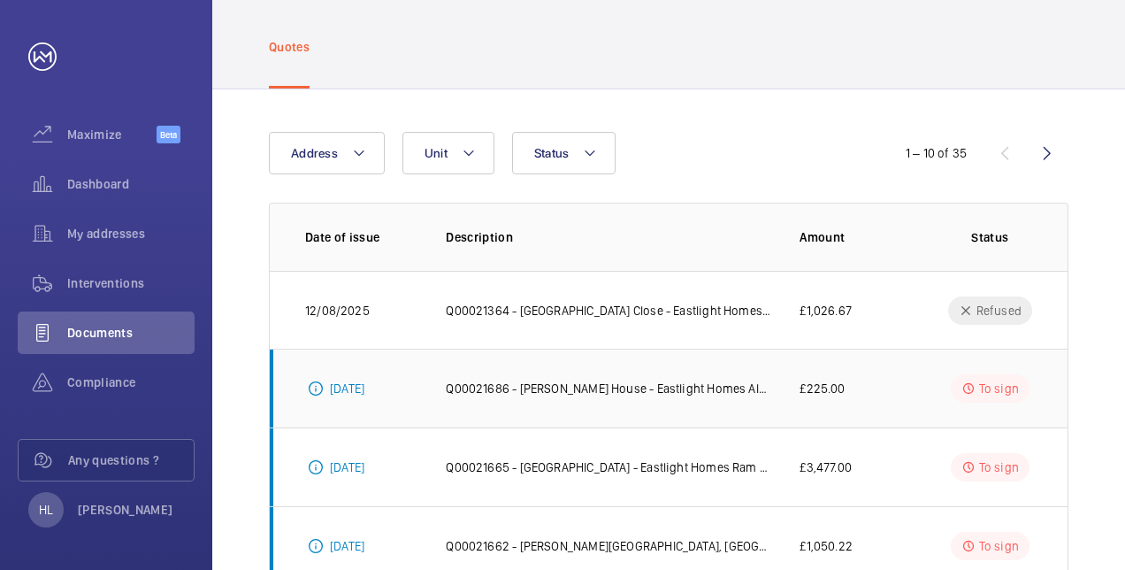
click at [589, 385] on p "Q00021686 - [PERSON_NAME] House - Eastlight Homes Alarme Button" at bounding box center [608, 388] width 325 height 18
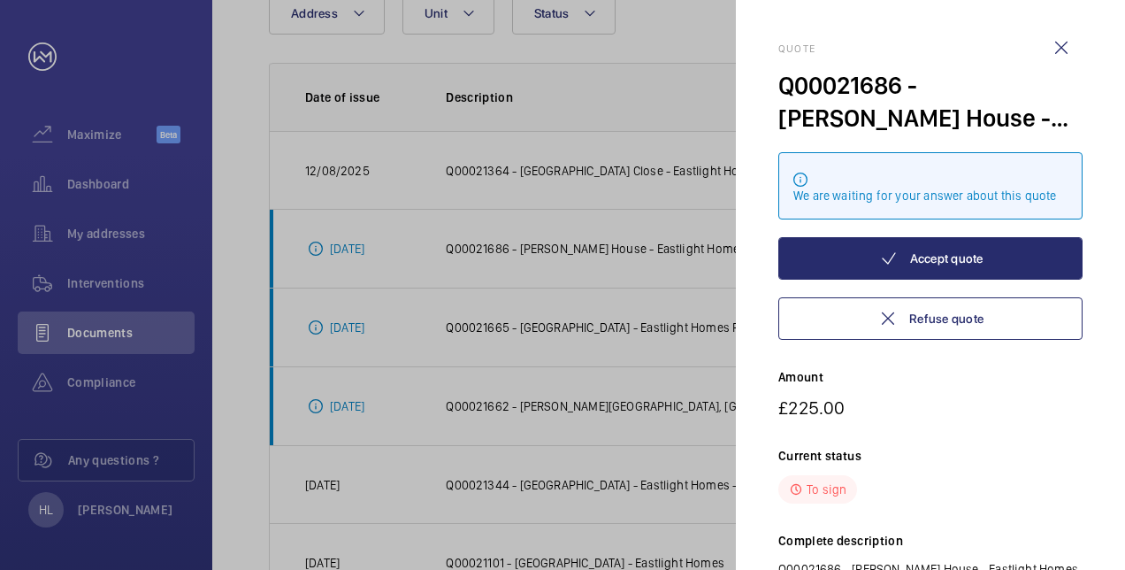
scroll to position [212, 0]
click at [1107, 215] on mat-sidenav "Quote Q00021686 - [PERSON_NAME] House - Eastlight Homes Alarme Button We are wa…" at bounding box center [930, 285] width 389 height 570
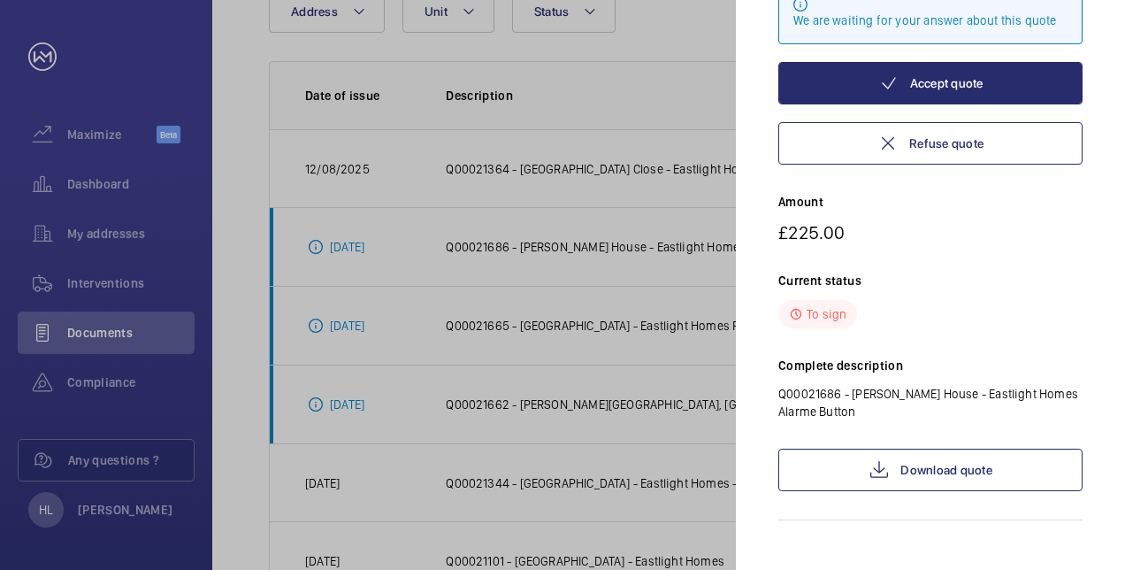
scroll to position [195, 0]
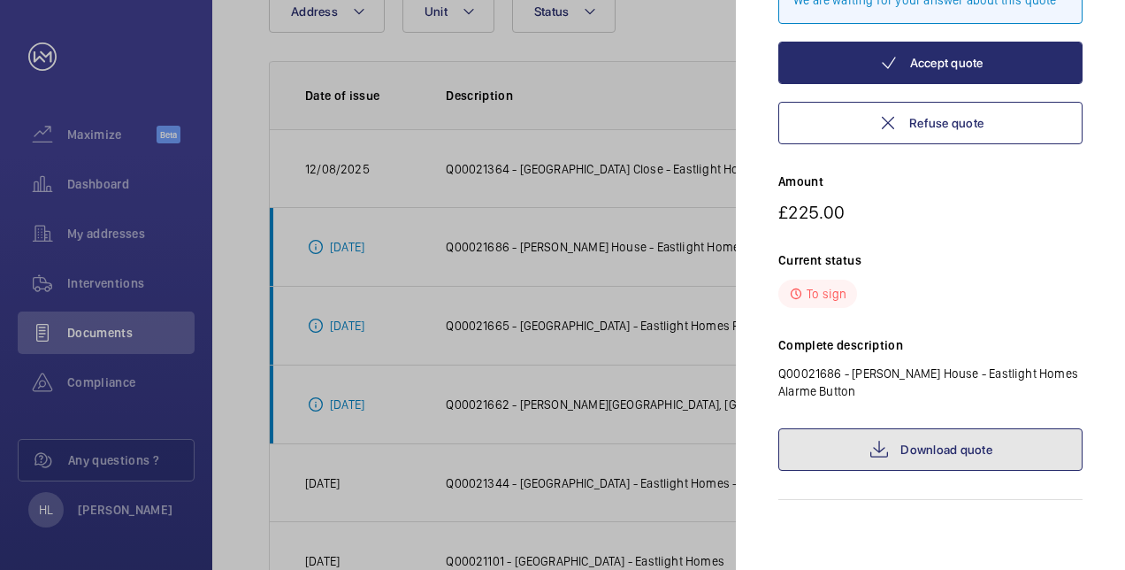
click at [928, 444] on link "Download quote" at bounding box center [930, 449] width 304 height 42
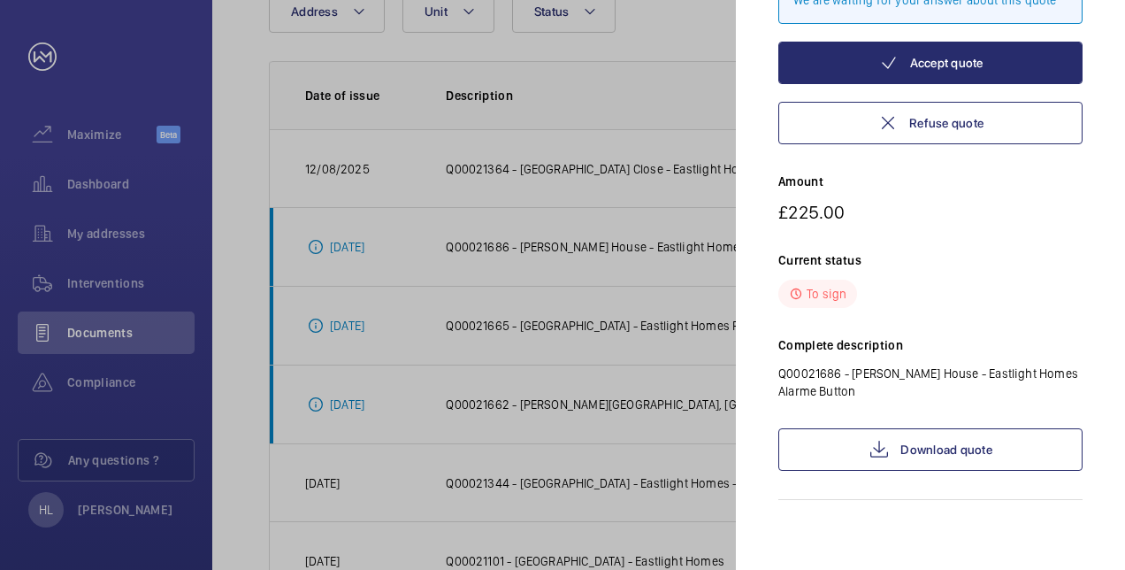
click at [620, 341] on div at bounding box center [562, 285] width 1125 height 570
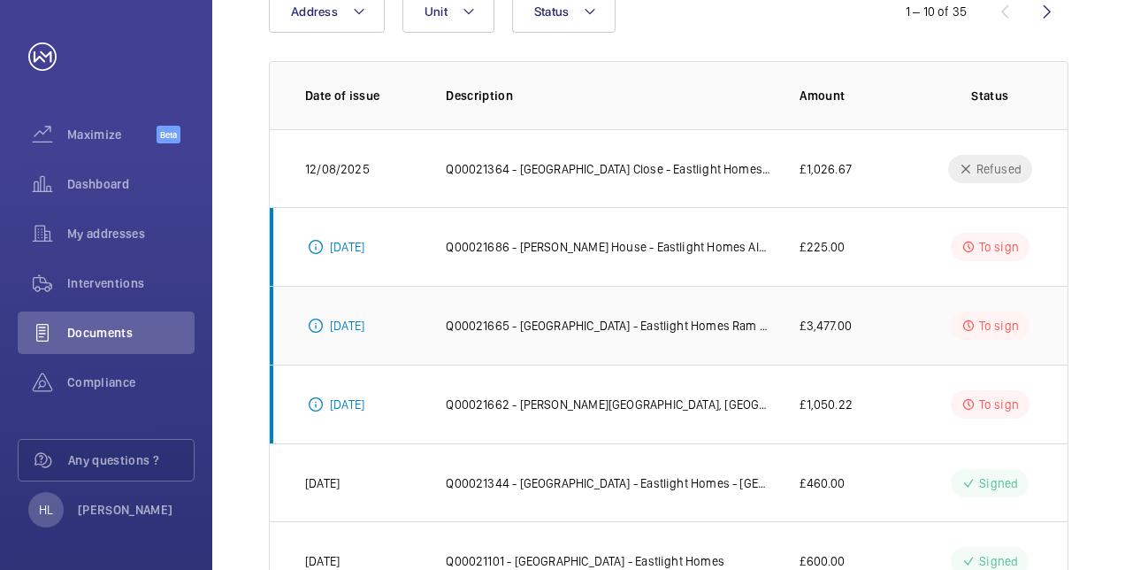
click at [741, 314] on td "Q00021665 - [GEOGRAPHIC_DATA] - Eastlight Homes Ram seal replacement" at bounding box center [594, 325] width 354 height 79
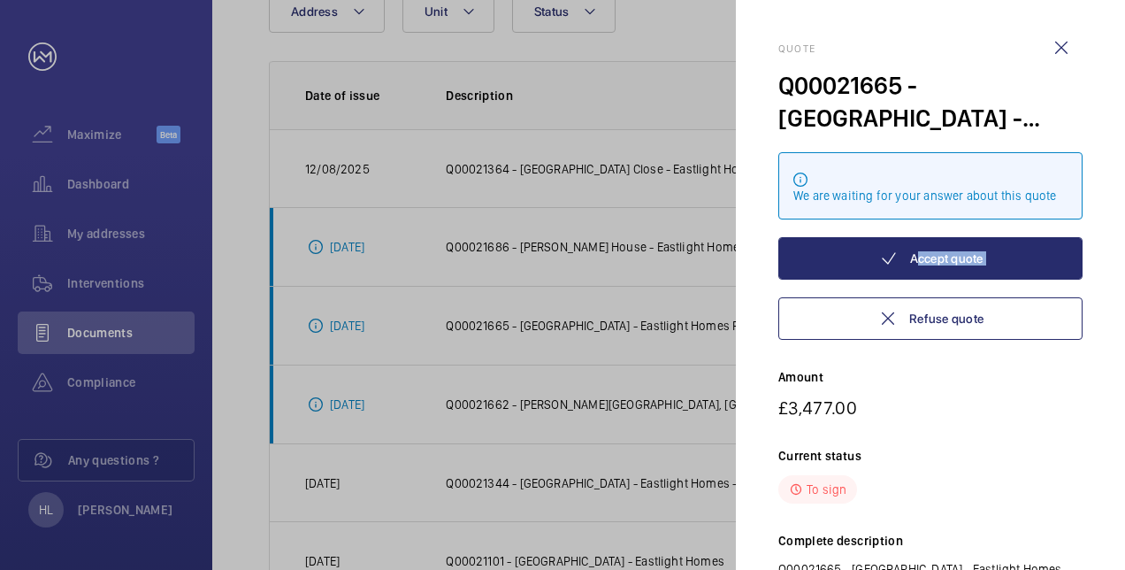
drag, startPoint x: 1124, startPoint y: 230, endPoint x: 1120, endPoint y: 287, distance: 57.7
click at [1120, 287] on mat-sidenav "Quote Q00021665 - [GEOGRAPHIC_DATA] Close - Eastlight Homes Ram seal replacemen…" at bounding box center [930, 285] width 389 height 570
click at [1119, 392] on mat-sidenav "Quote Q00021665 - [GEOGRAPHIC_DATA] Close - Eastlight Homes Ram seal replacemen…" at bounding box center [930, 285] width 389 height 570
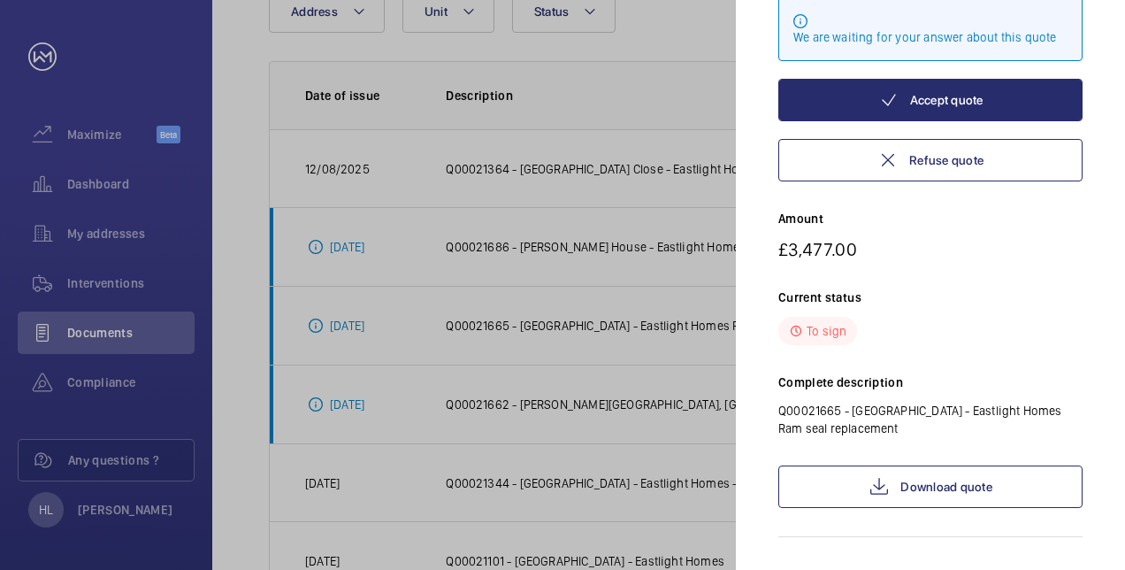
scroll to position [177, 0]
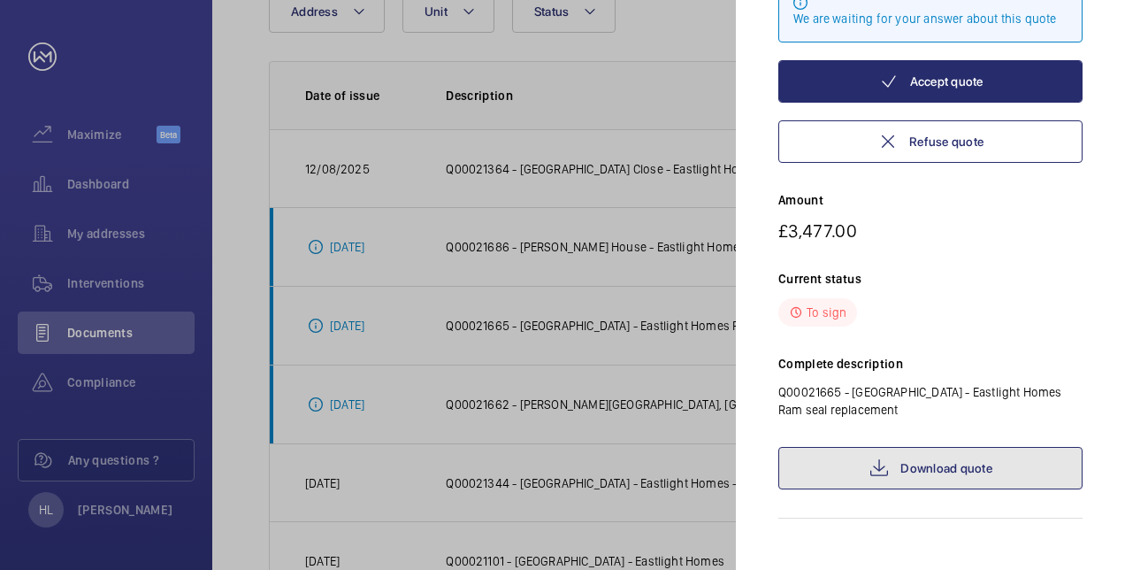
click at [930, 455] on link "Download quote" at bounding box center [930, 468] width 304 height 42
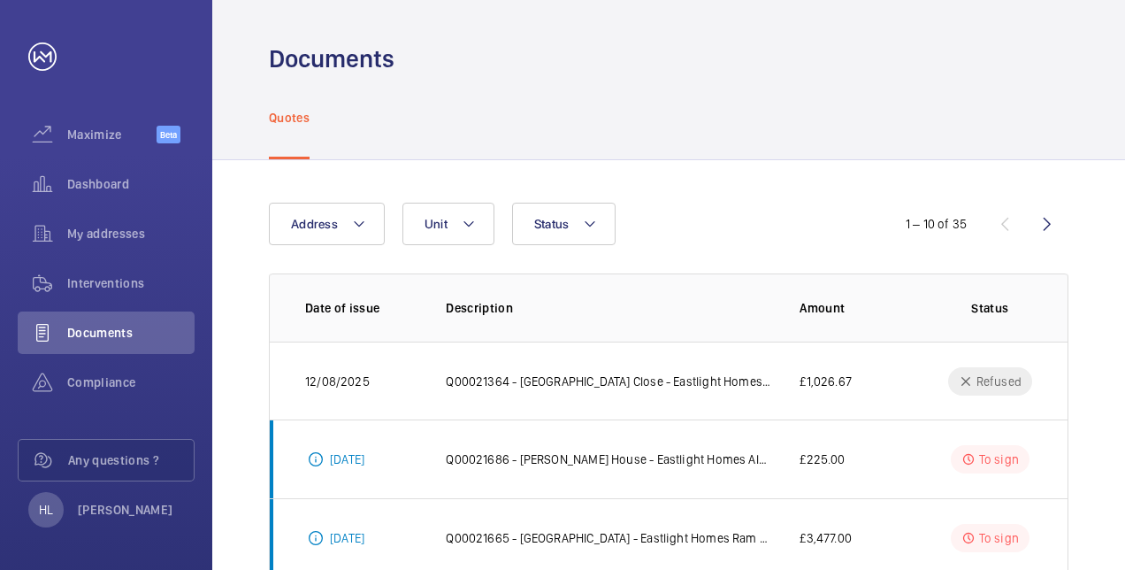
click at [679, 69] on div "Documents" at bounding box center [669, 58] width 800 height 33
click at [129, 393] on div "Compliance" at bounding box center [106, 382] width 177 height 42
